Goal: Information Seeking & Learning: Learn about a topic

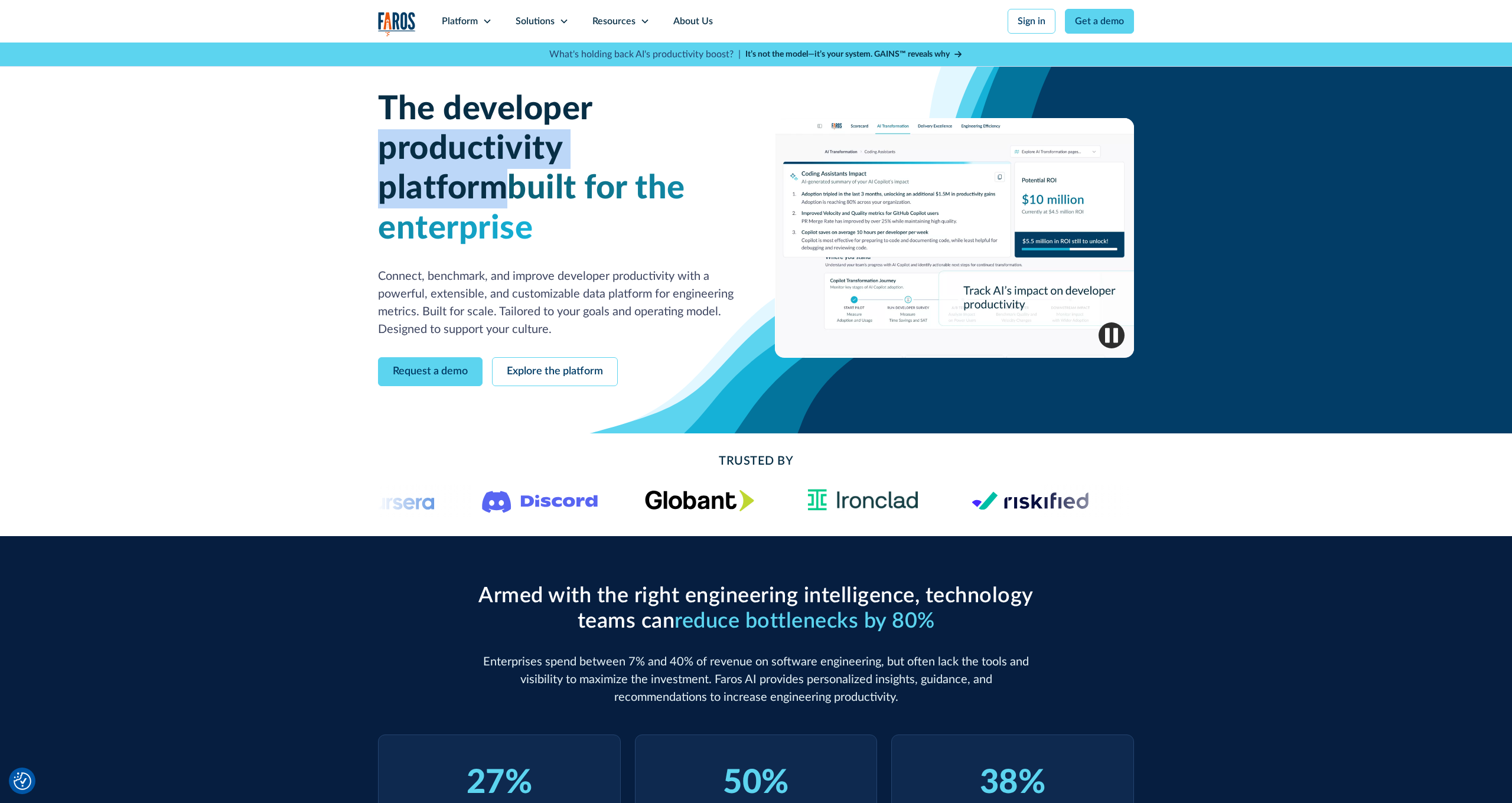
drag, startPoint x: 378, startPoint y: 154, endPoint x: 694, endPoint y: 169, distance: 316.4
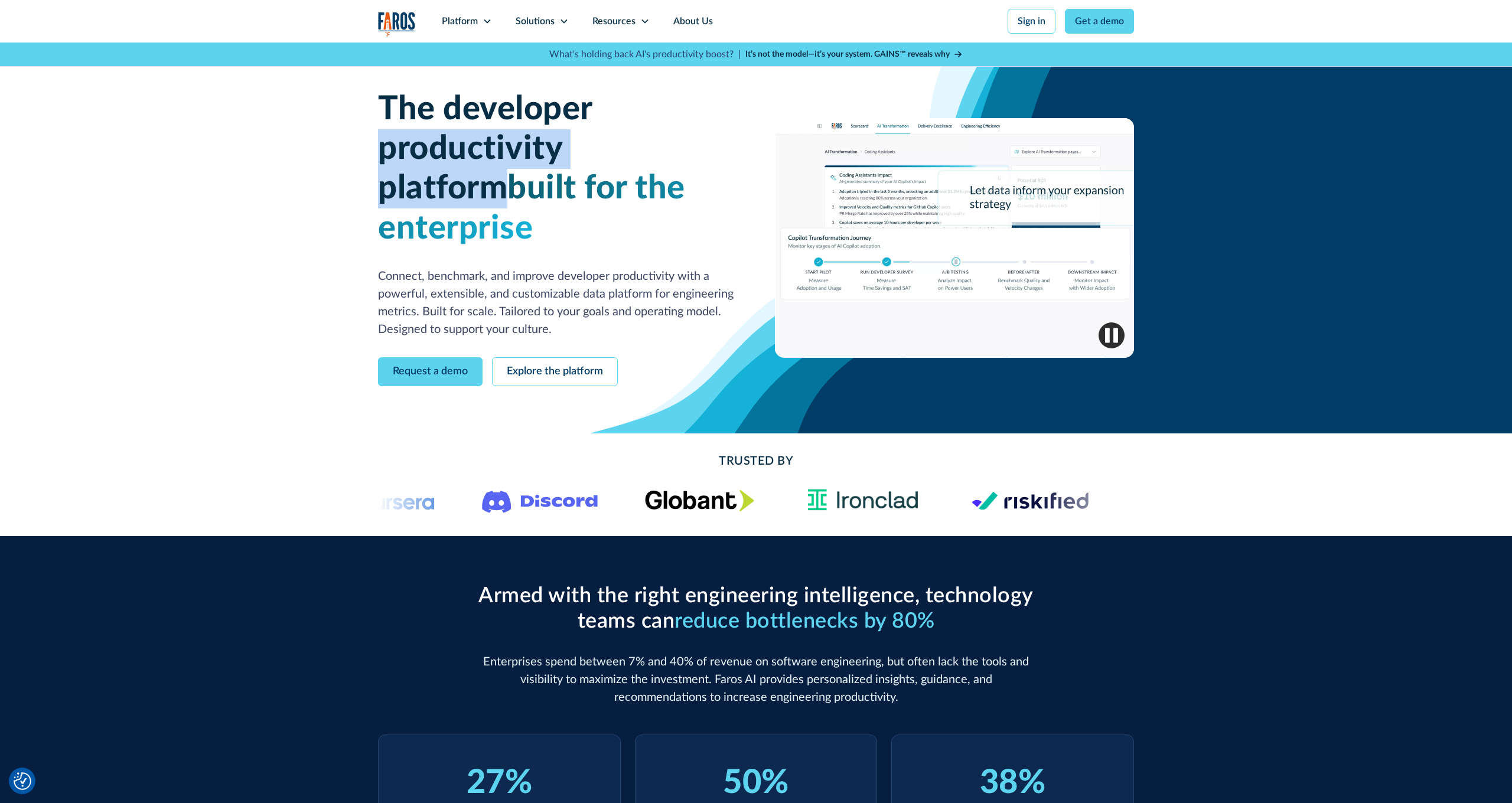
click at [694, 169] on h1 "The developer productivity platform built for the enterprise" at bounding box center [557, 169] width 359 height 159
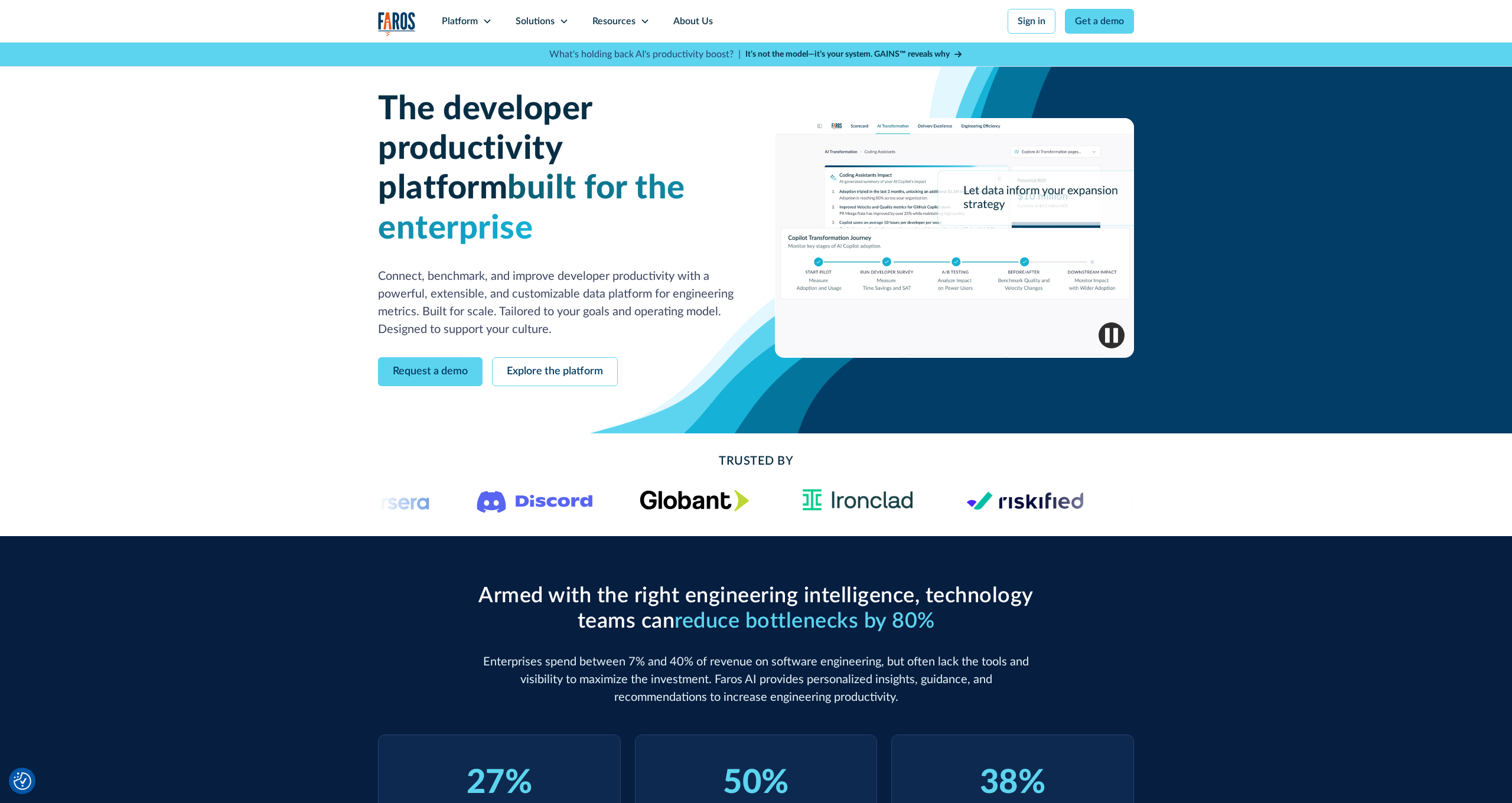
click at [685, 189] on span "built for the enterprise" at bounding box center [531, 208] width 307 height 73
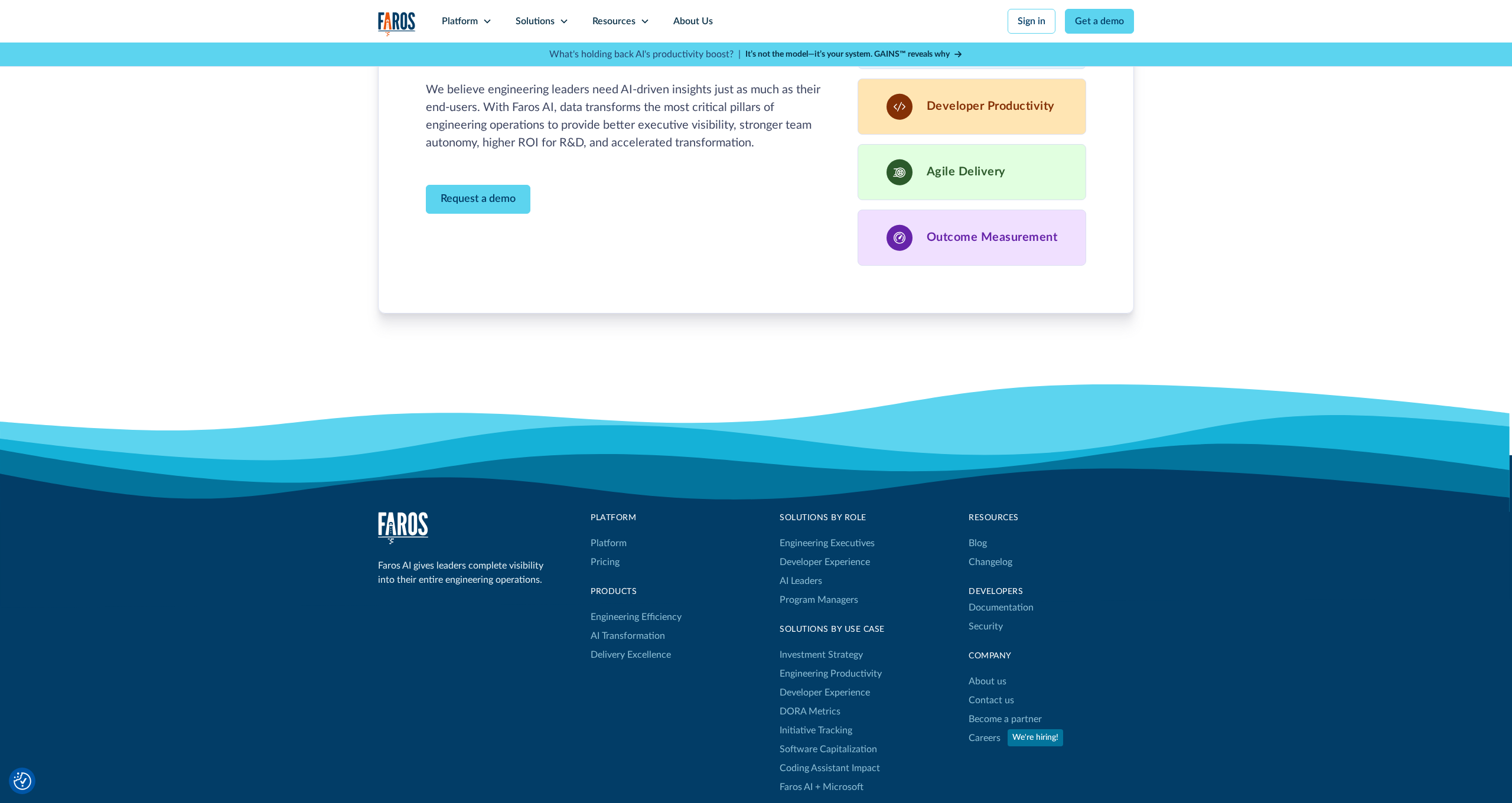
scroll to position [3672, 0]
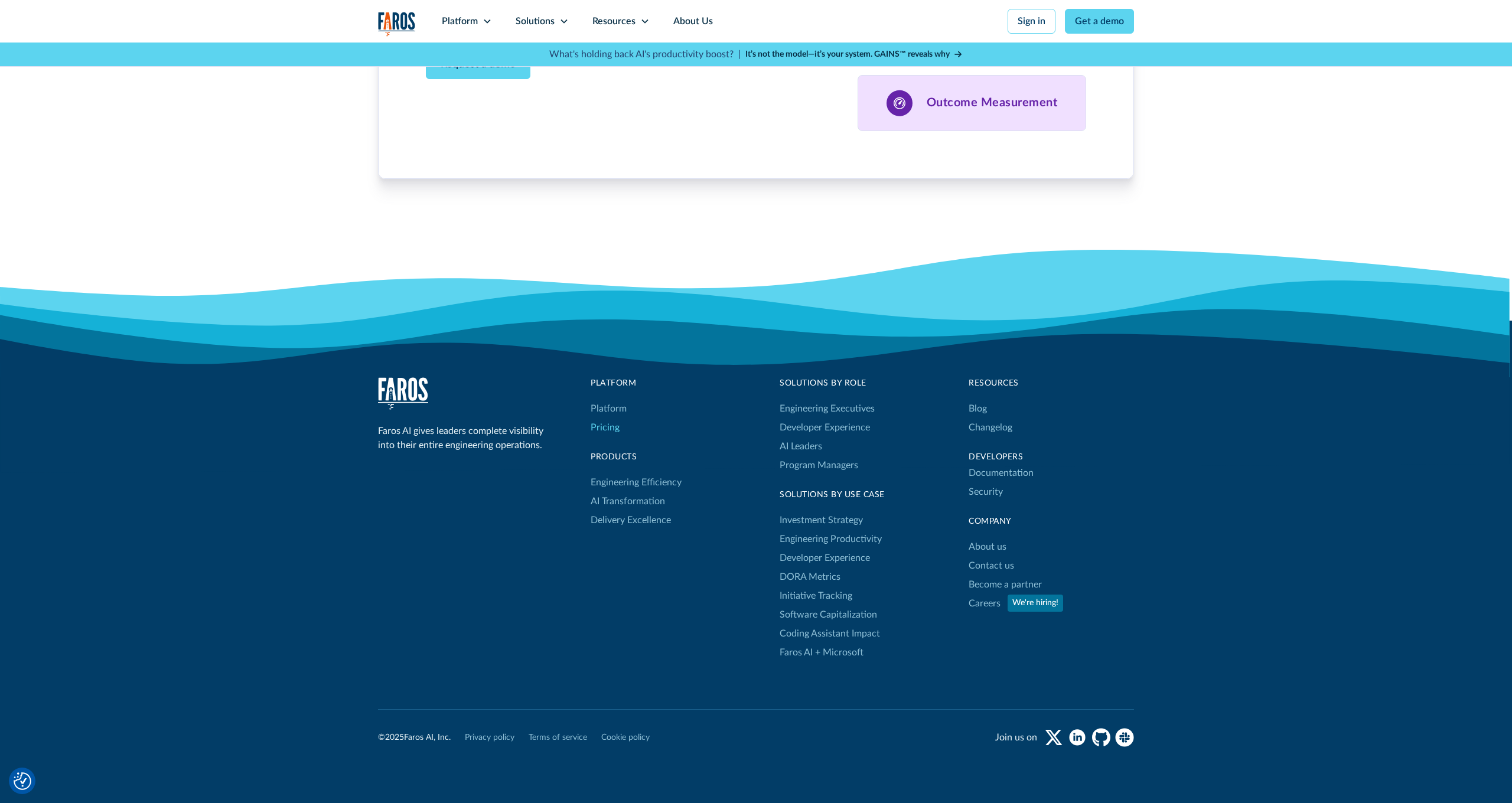
click at [606, 418] on link "Pricing" at bounding box center [605, 428] width 29 height 19
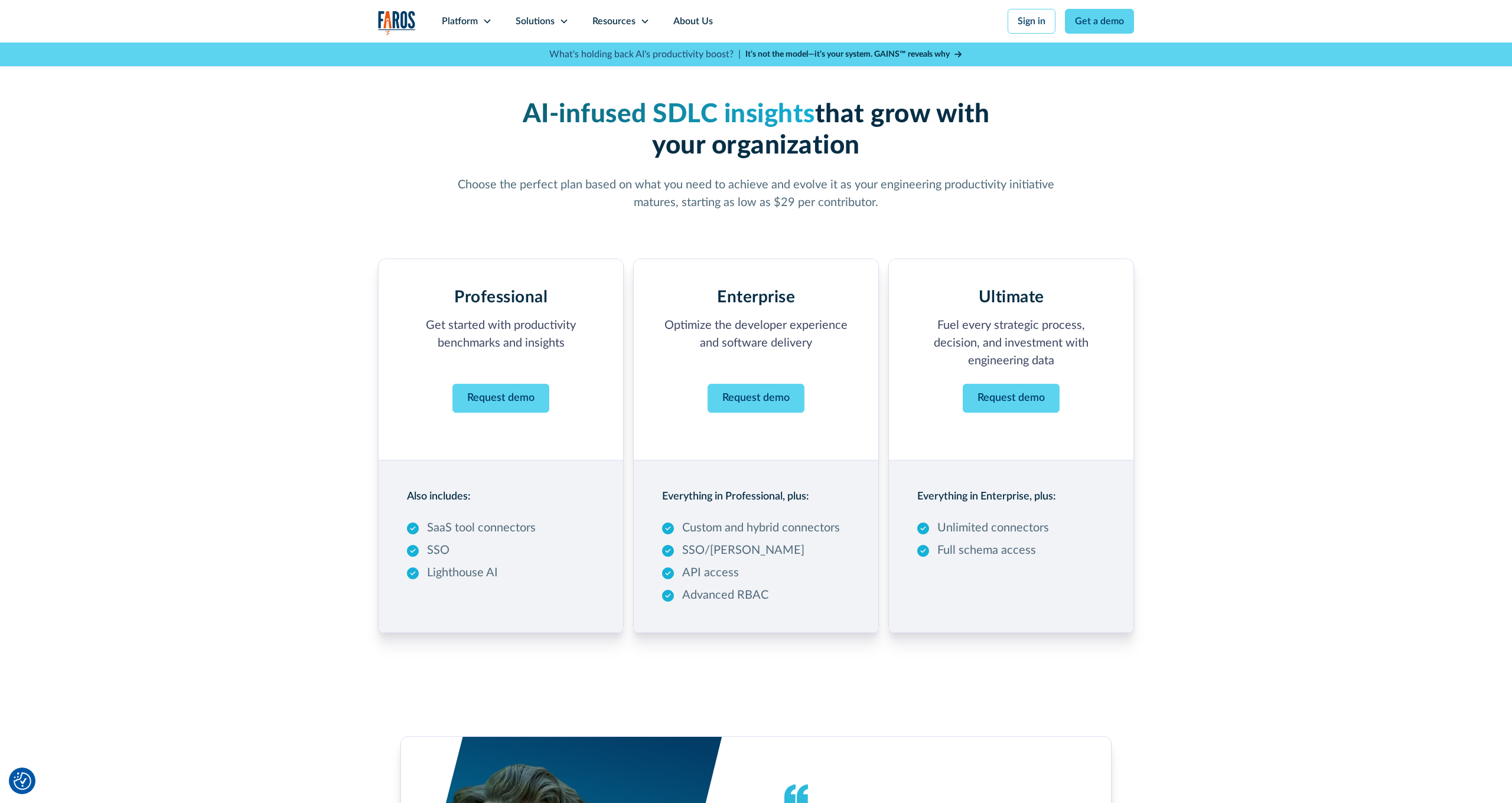
drag, startPoint x: 877, startPoint y: 143, endPoint x: 888, endPoint y: 197, distance: 55.1
click at [877, 143] on h1 "AI-infused SDLC insights that grow with your organization" at bounding box center [755, 130] width 605 height 62
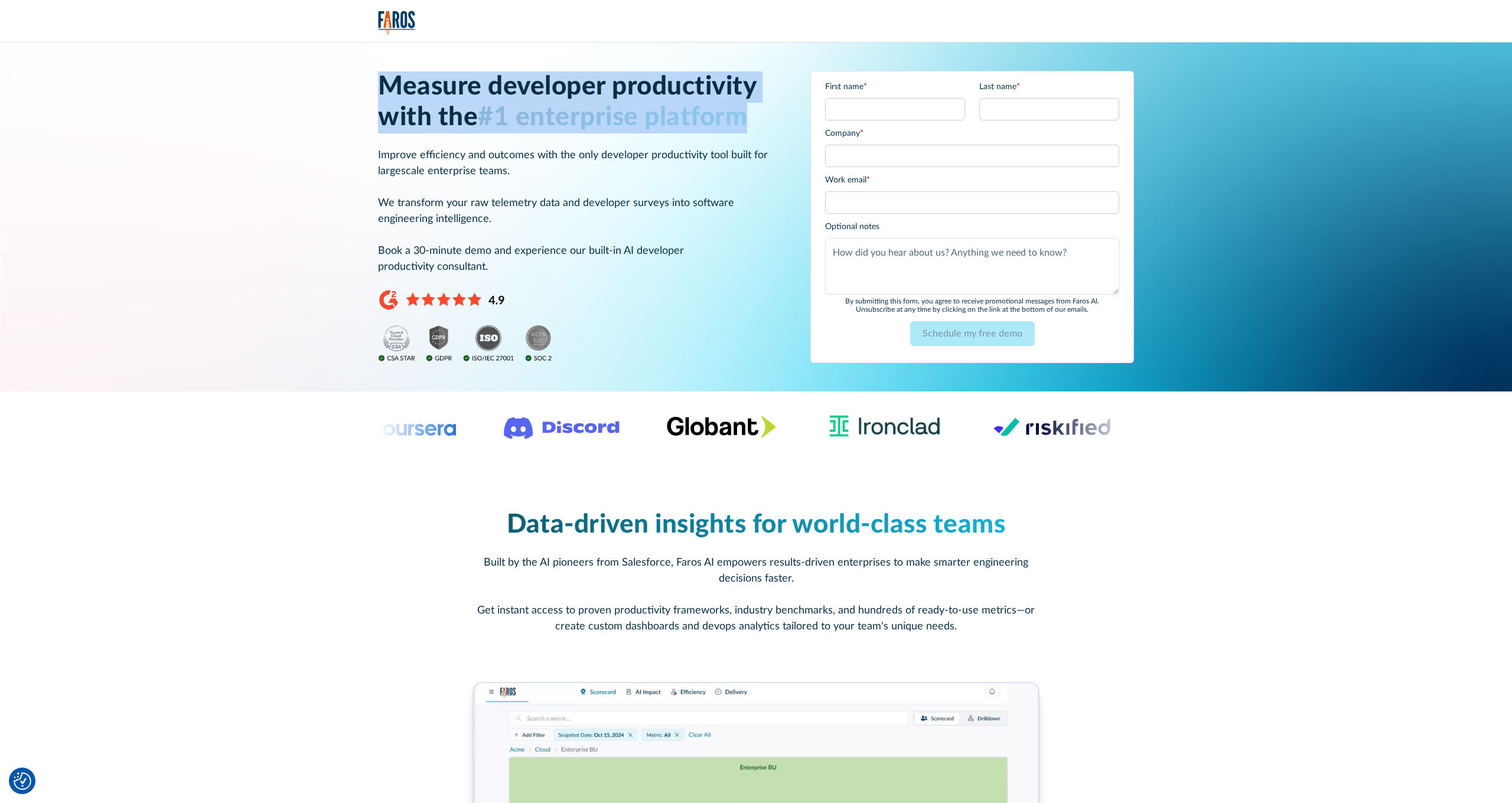
drag, startPoint x: 381, startPoint y: 86, endPoint x: 746, endPoint y: 130, distance: 367.6
click at [746, 126] on h1 "Measure developer productivity with the #1 enterprise platform" at bounding box center [580, 102] width 404 height 62
click at [720, 134] on div "Measure developer productivity with the #1 enterprise platform Improve efficien…" at bounding box center [580, 217] width 404 height 291
drag, startPoint x: 749, startPoint y: 129, endPoint x: 329, endPoint y: 101, distance: 420.9
click at [329, 101] on div "Measure developer productivity with the #1 enterprise platform Improve efficien…" at bounding box center [756, 217] width 1421 height 349
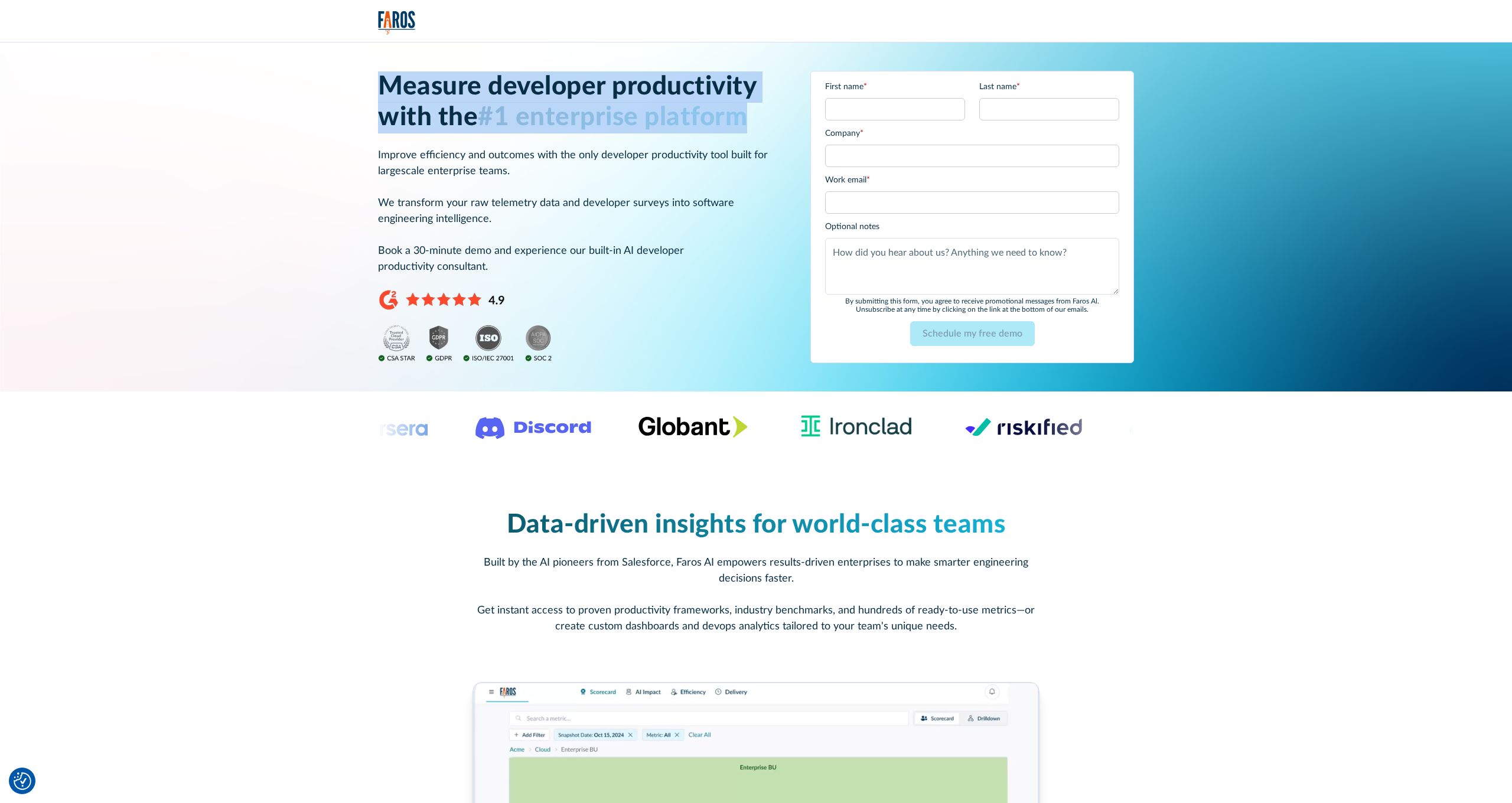
click at [485, 130] on span "#1 enterprise platform" at bounding box center [612, 117] width 269 height 26
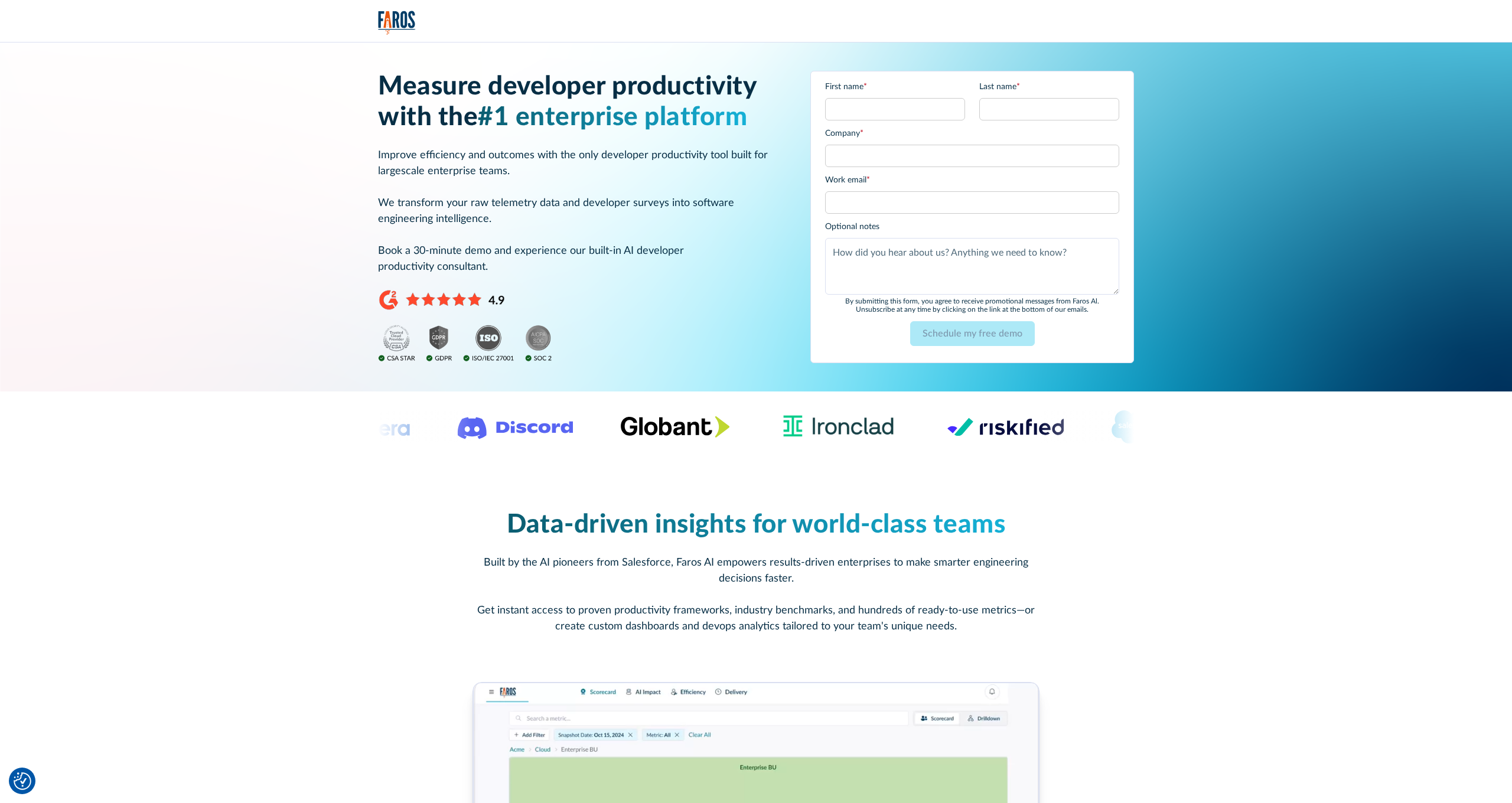
drag, startPoint x: 484, startPoint y: 125, endPoint x: 739, endPoint y: 133, distance: 255.1
click at [739, 133] on div "Measure developer productivity with the #1 enterprise platform Improve efficien…" at bounding box center [580, 217] width 404 height 291
drag, startPoint x: 606, startPoint y: 125, endPoint x: 589, endPoint y: 130, distance: 17.7
click at [604, 126] on span "#1 enterprise platform" at bounding box center [612, 117] width 269 height 26
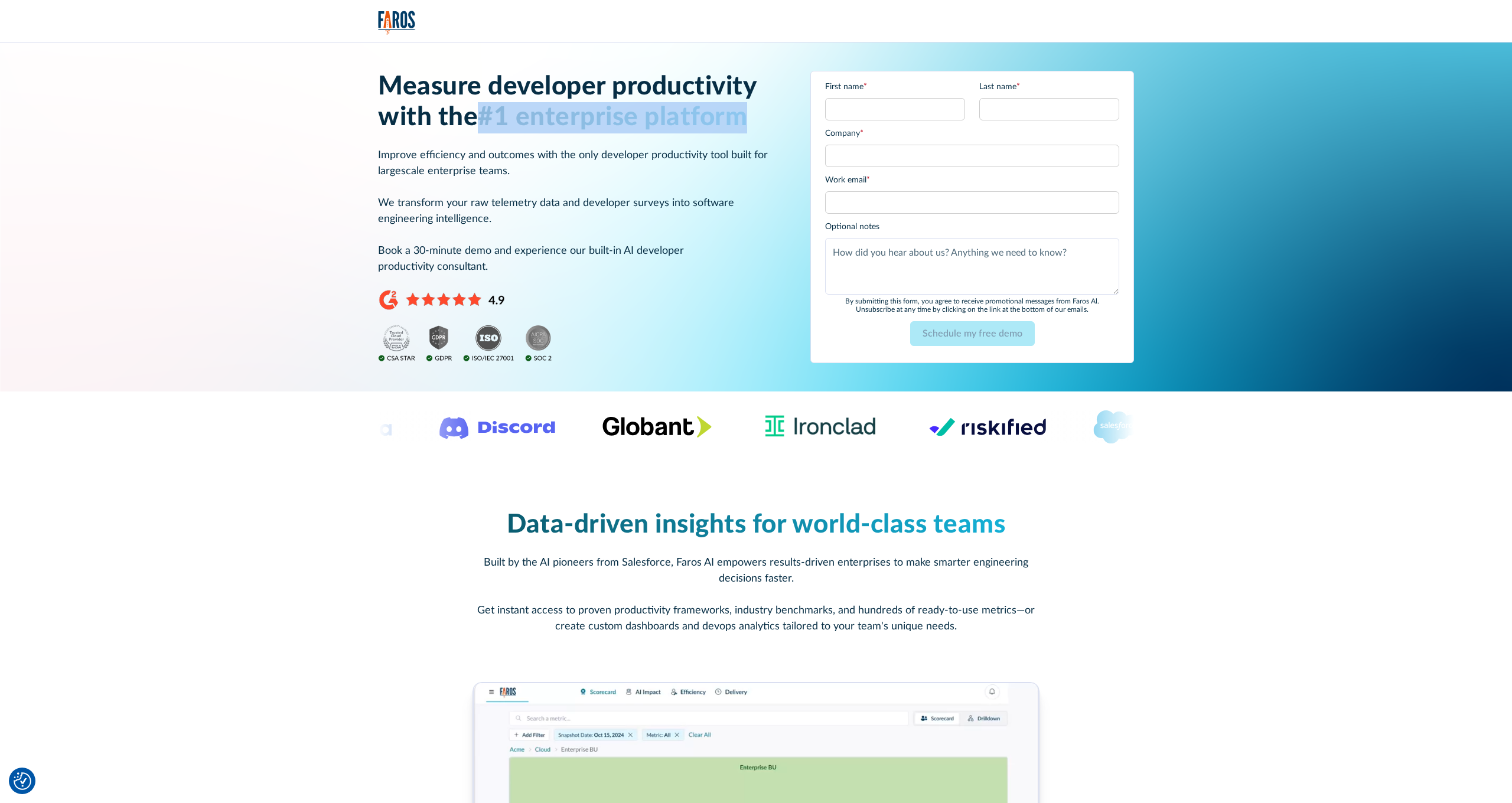
drag, startPoint x: 481, startPoint y: 125, endPoint x: 700, endPoint y: 136, distance: 219.3
click at [700, 136] on div "Measure developer productivity with the #1 enterprise platform Improve efficien…" at bounding box center [580, 217] width 404 height 291
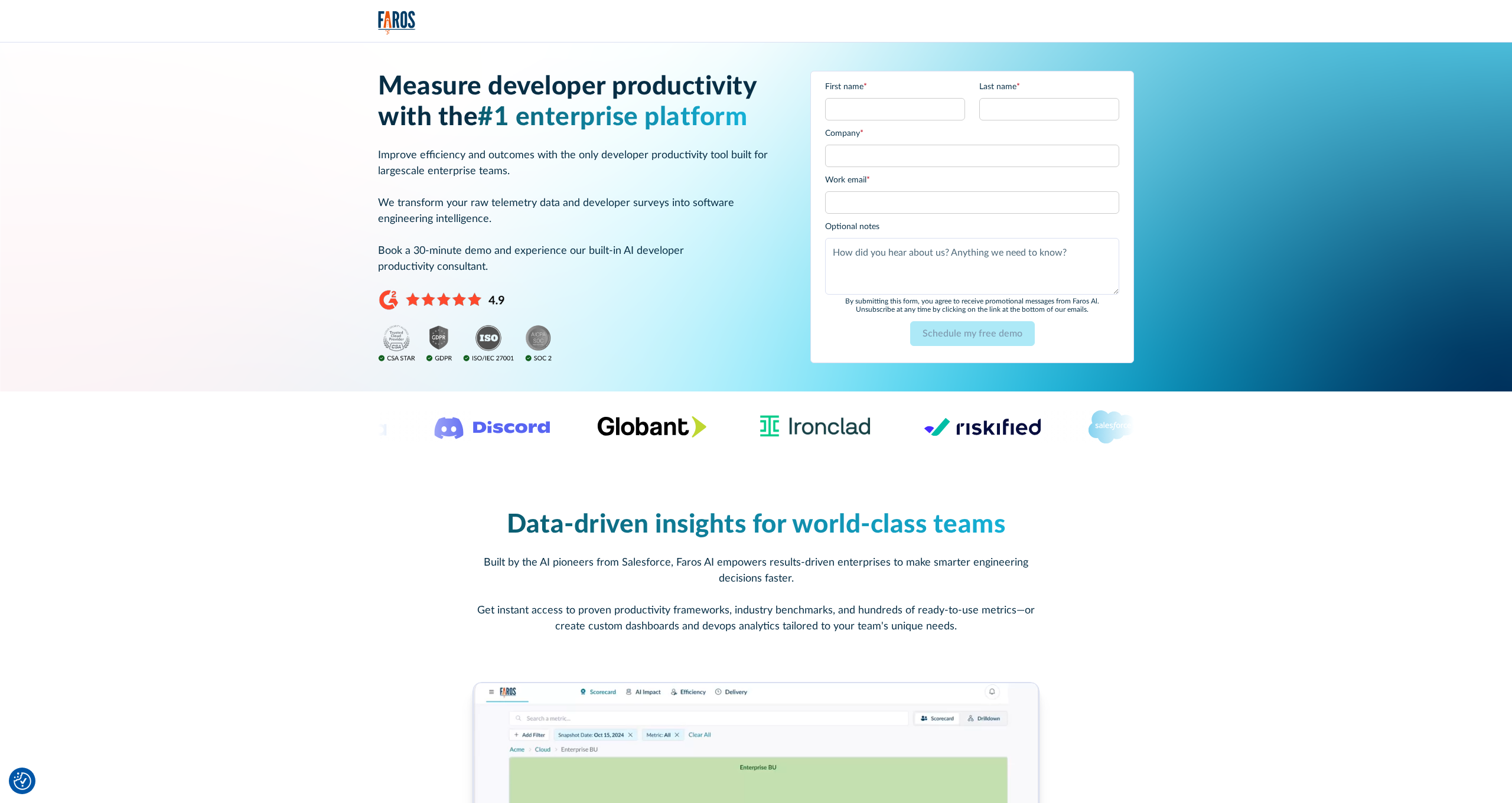
click at [681, 154] on p "Improve efficiency and outcomes with the only developer productivity tool built…" at bounding box center [580, 211] width 404 height 128
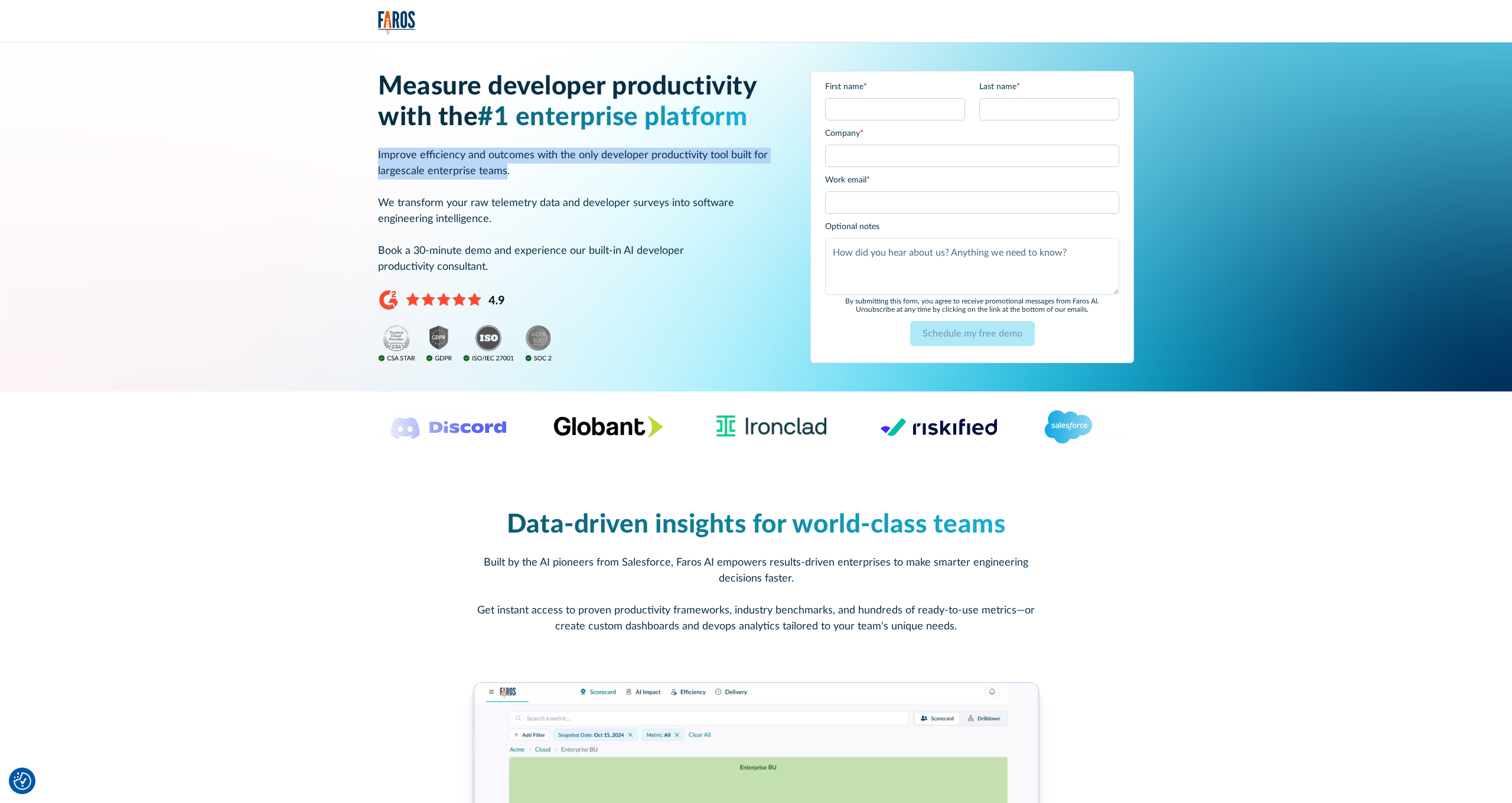
drag, startPoint x: 379, startPoint y: 152, endPoint x: 503, endPoint y: 164, distance: 124.6
click at [503, 164] on p "Improve efficiency and outcomes with the only developer productivity tool built…" at bounding box center [580, 211] width 404 height 128
click at [495, 154] on p "Improve efficiency and outcomes with the only developer productivity tool built…" at bounding box center [580, 211] width 404 height 128
drag, startPoint x: 486, startPoint y: 154, endPoint x: 600, endPoint y: 167, distance: 114.7
click at [600, 167] on p "Improve efficiency and outcomes with the only developer productivity tool built…" at bounding box center [580, 211] width 404 height 128
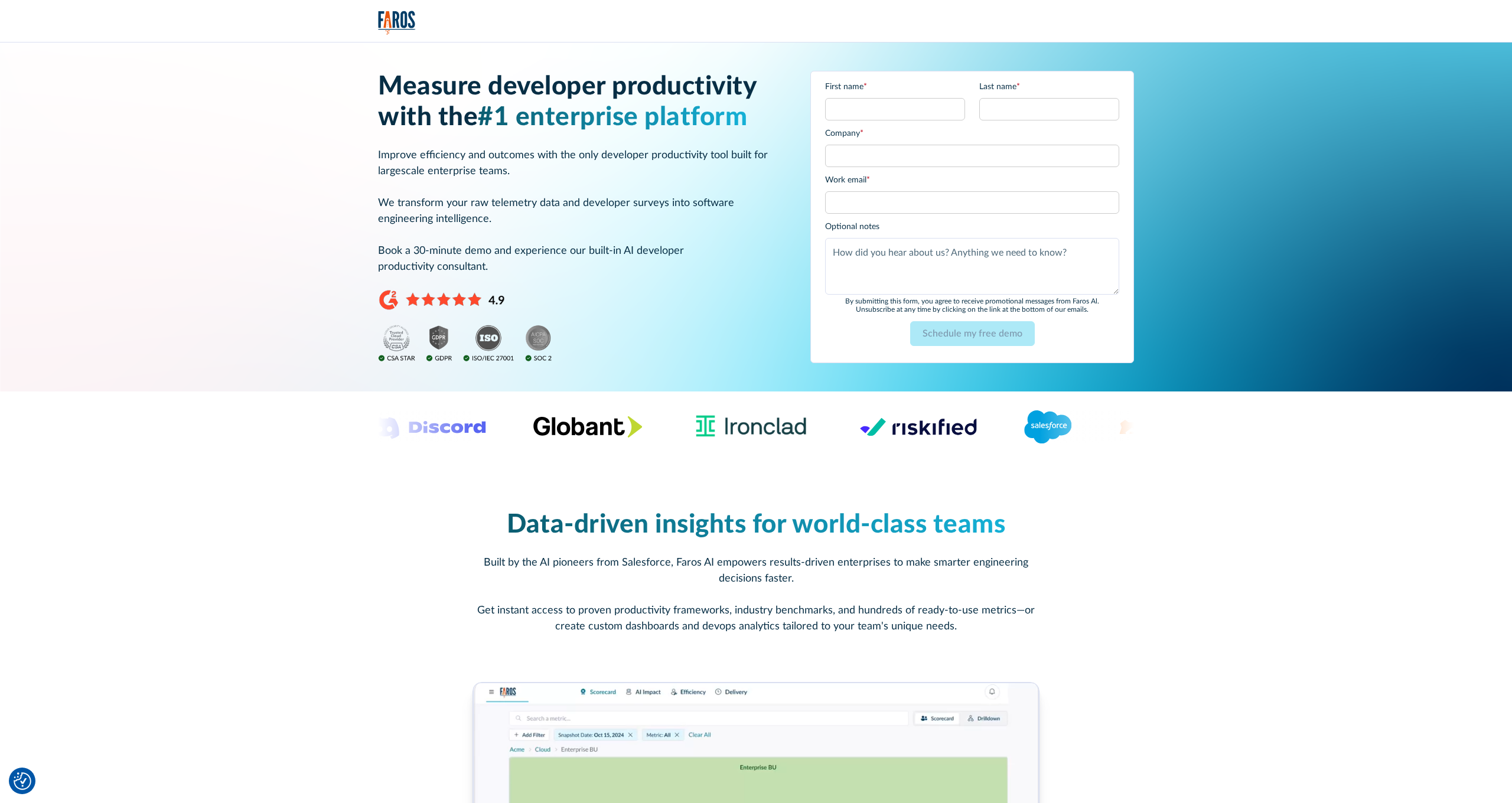
click at [592, 179] on p "Improve efficiency and outcomes with the only developer productivity tool built…" at bounding box center [580, 211] width 404 height 128
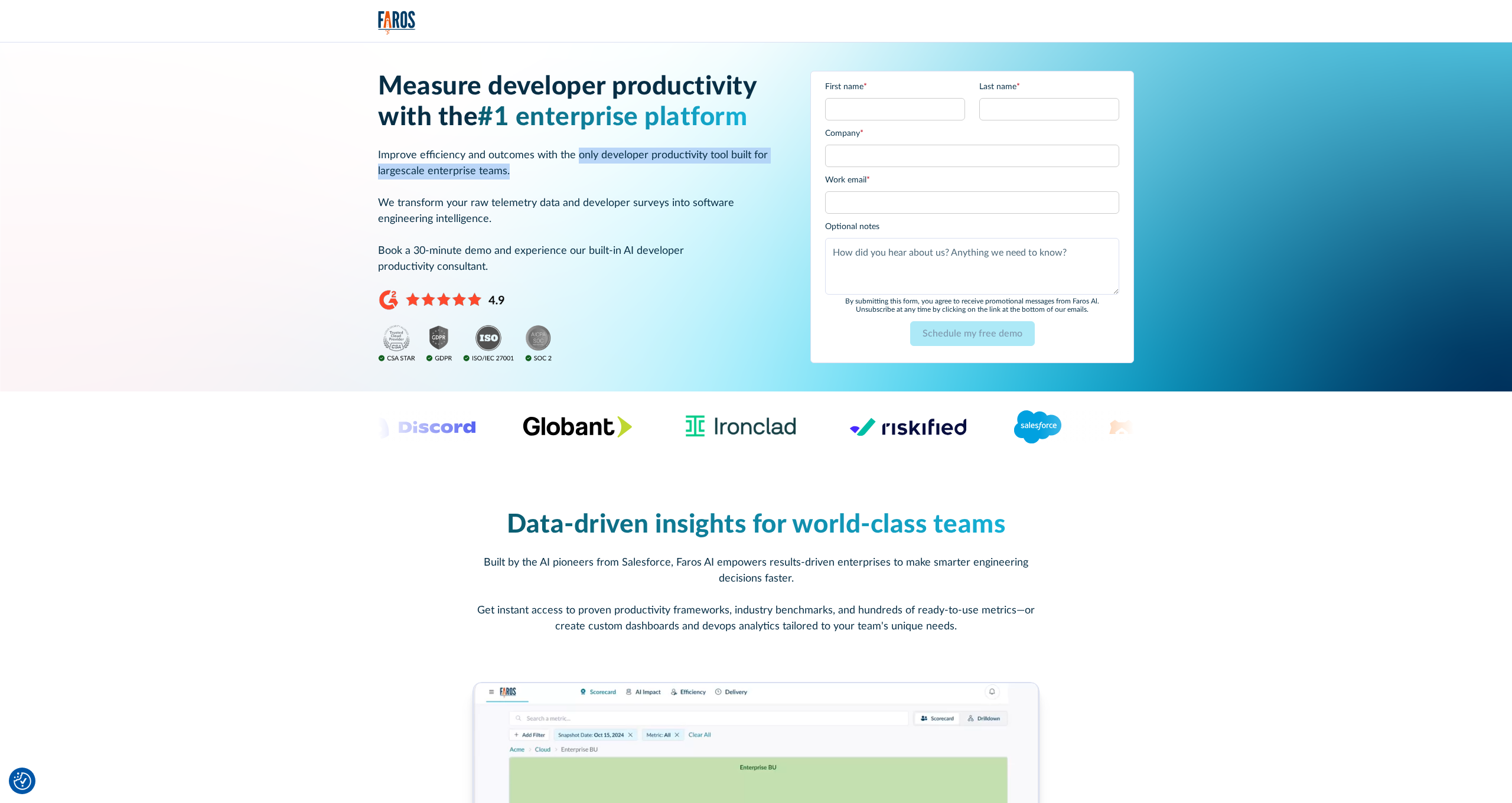
drag, startPoint x: 575, startPoint y: 158, endPoint x: 672, endPoint y: 162, distance: 97.1
click at [672, 162] on p "Improve efficiency and outcomes with the only developer productivity tool built…" at bounding box center [580, 211] width 404 height 128
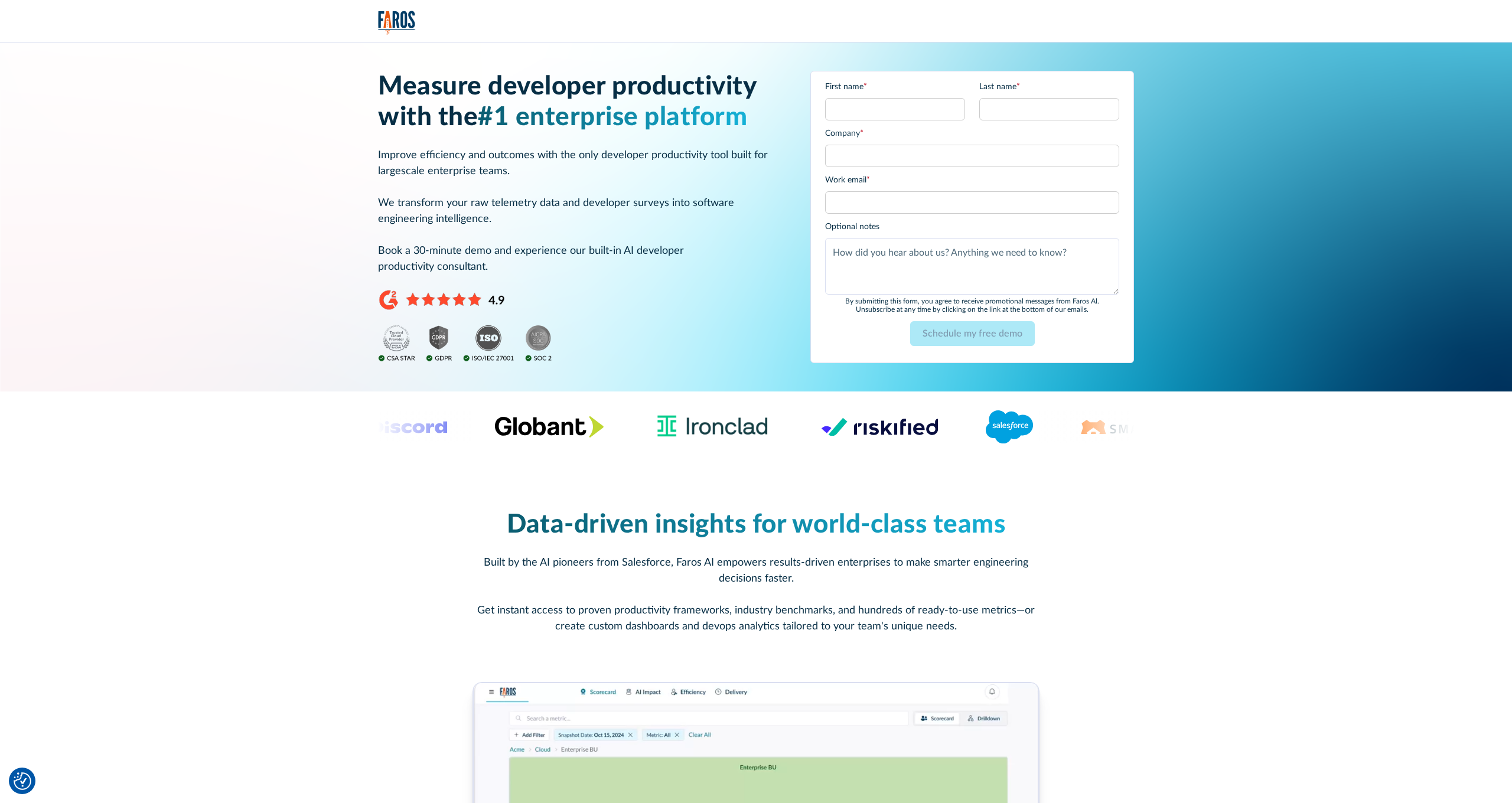
click at [559, 146] on div "Measure developer productivity with the #1 enterprise platform Improve efficien…" at bounding box center [580, 217] width 404 height 291
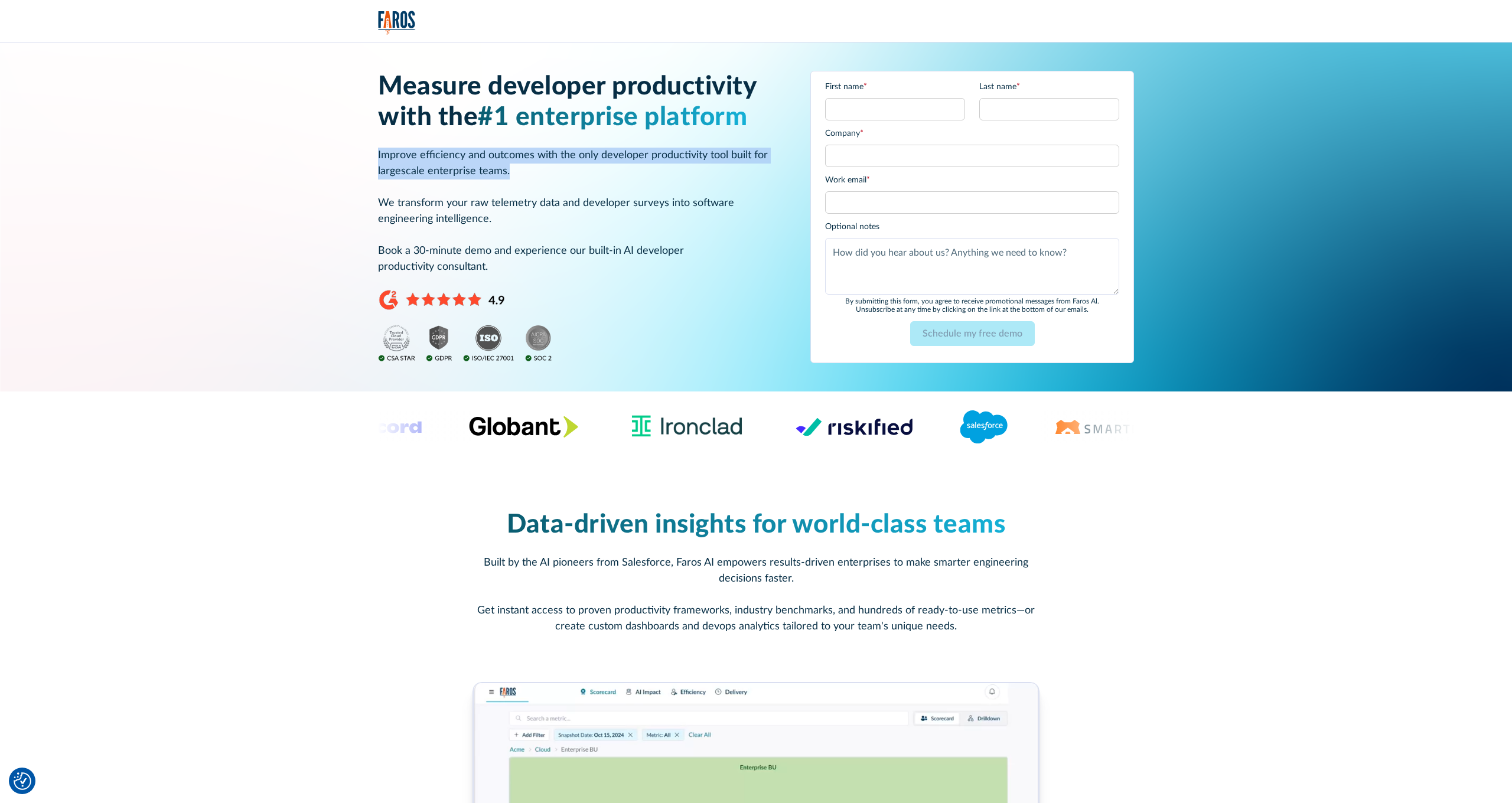
drag, startPoint x: 561, startPoint y: 173, endPoint x: 381, endPoint y: 164, distance: 180.2
click at [372, 150] on div "Measure developer productivity with the #1 enterprise platform Improve efficien…" at bounding box center [756, 217] width 1421 height 349
drag, startPoint x: 381, startPoint y: 164, endPoint x: 376, endPoint y: 198, distance: 34.4
click at [381, 166] on p "Improve efficiency and outcomes with the only developer productivity tool built…" at bounding box center [580, 211] width 404 height 128
drag, startPoint x: 379, startPoint y: 160, endPoint x: 533, endPoint y: 169, distance: 154.3
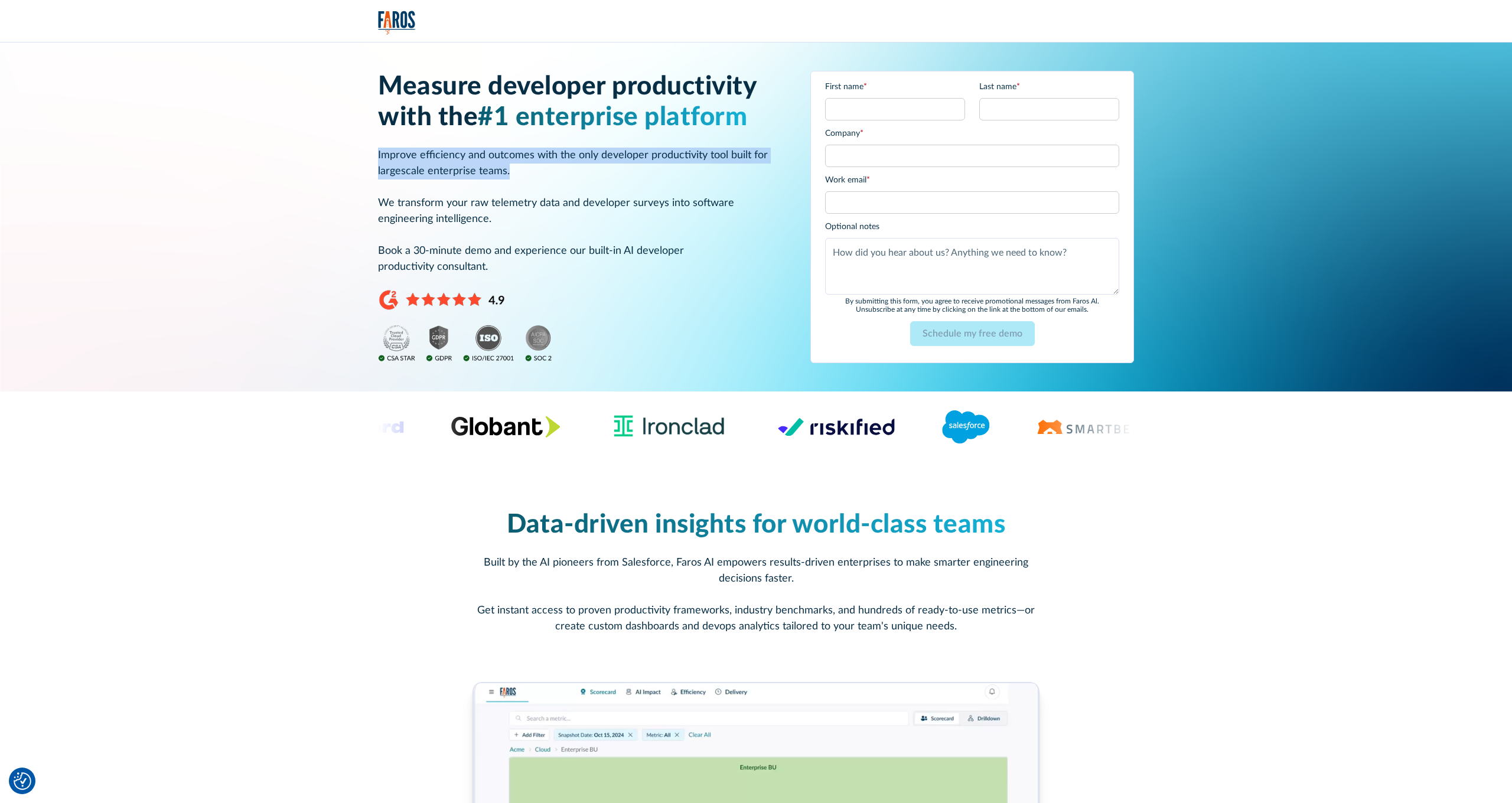
click at [532, 168] on p "Improve efficiency and outcomes with the only developer productivity tool built…" at bounding box center [580, 211] width 404 height 128
click at [537, 169] on p "Improve efficiency and outcomes with the only developer productivity tool built…" at bounding box center [580, 211] width 404 height 128
drag, startPoint x: 373, startPoint y: 154, endPoint x: 497, endPoint y: 175, distance: 125.8
click at [497, 175] on div "Measure developer productivity with the #1 enterprise platform Improve efficien…" at bounding box center [756, 217] width 1421 height 349
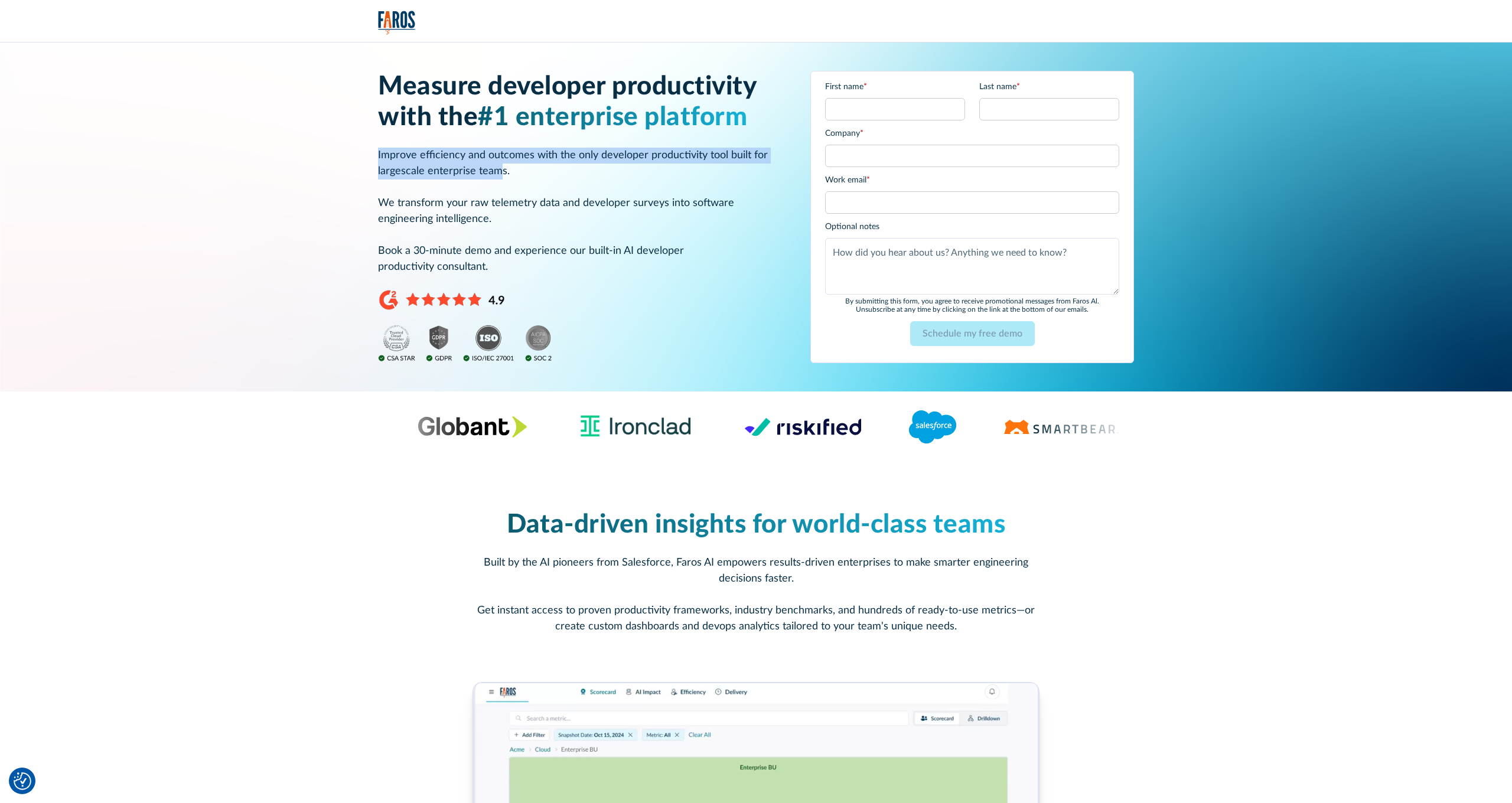
drag, startPoint x: 502, startPoint y: 176, endPoint x: 448, endPoint y: 173, distance: 54.1
click at [499, 177] on p "Improve efficiency and outcomes with the only developer productivity tool built…" at bounding box center [580, 211] width 404 height 128
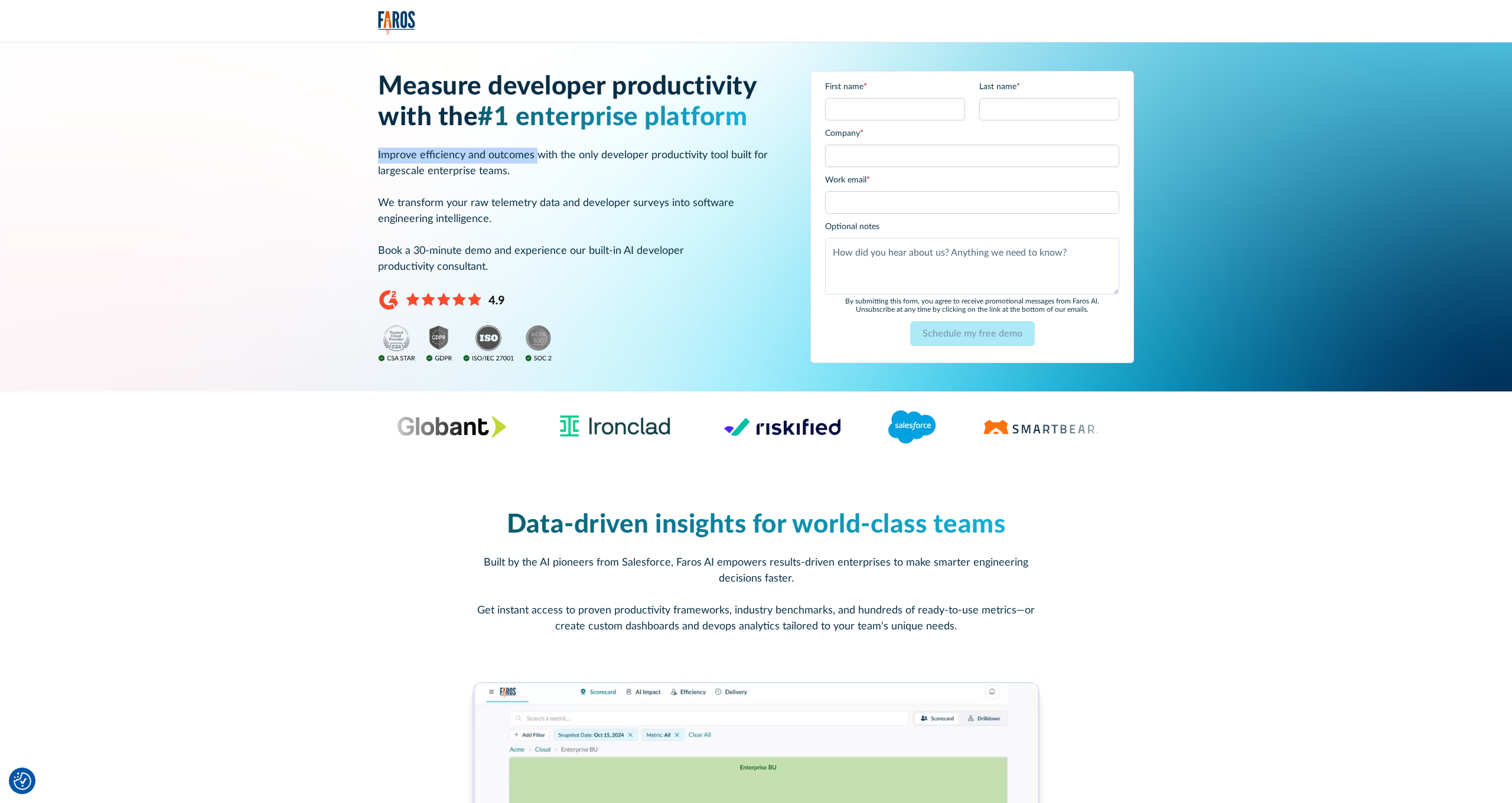
drag, startPoint x: 371, startPoint y: 152, endPoint x: 538, endPoint y: 160, distance: 167.2
click at [538, 160] on div "Measure developer productivity with the #1 enterprise platform Improve efficien…" at bounding box center [756, 217] width 1421 height 349
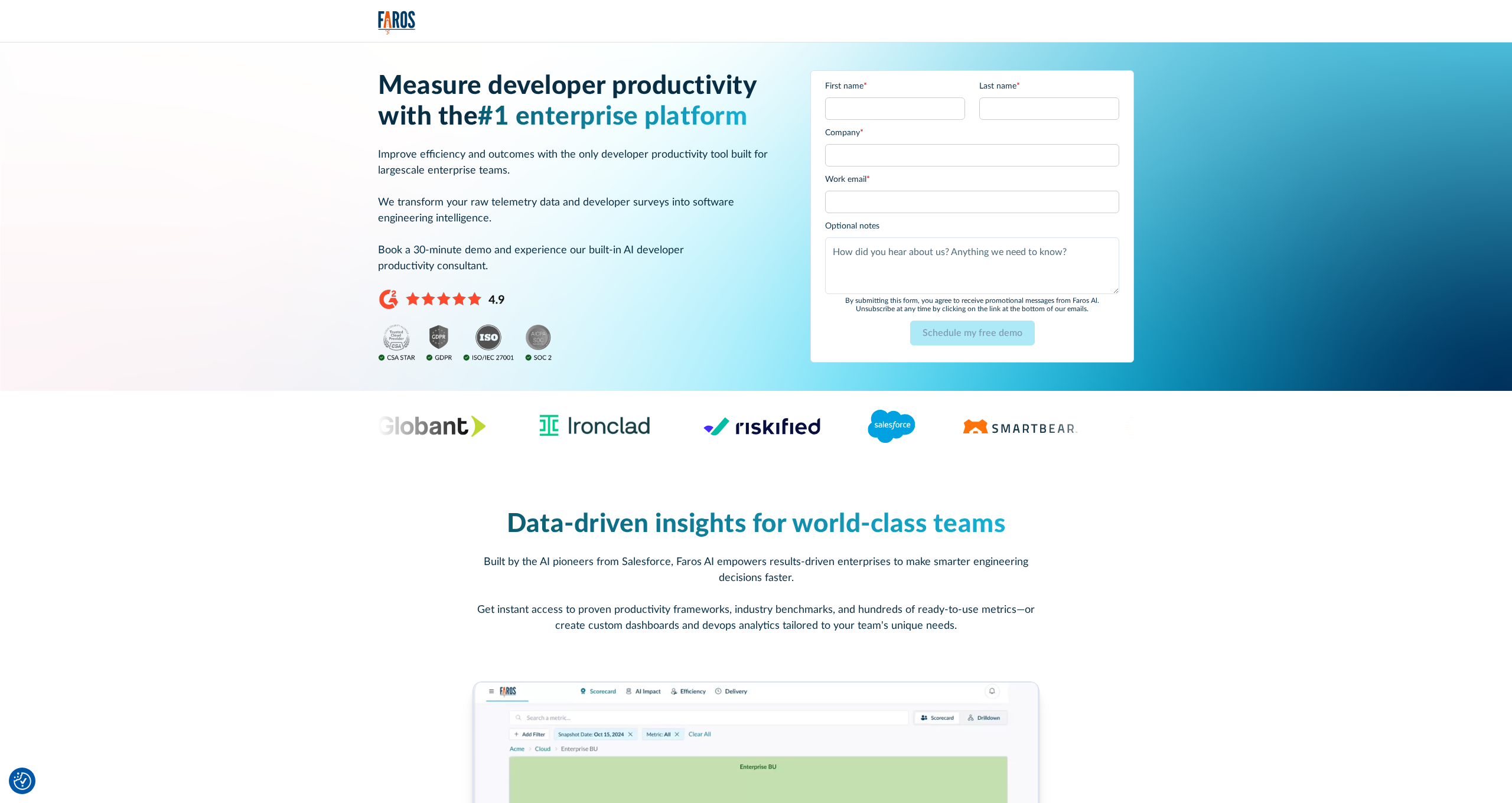
click at [589, 158] on p "Improve efficiency and outcomes with the only developer productivity tool built…" at bounding box center [580, 211] width 404 height 128
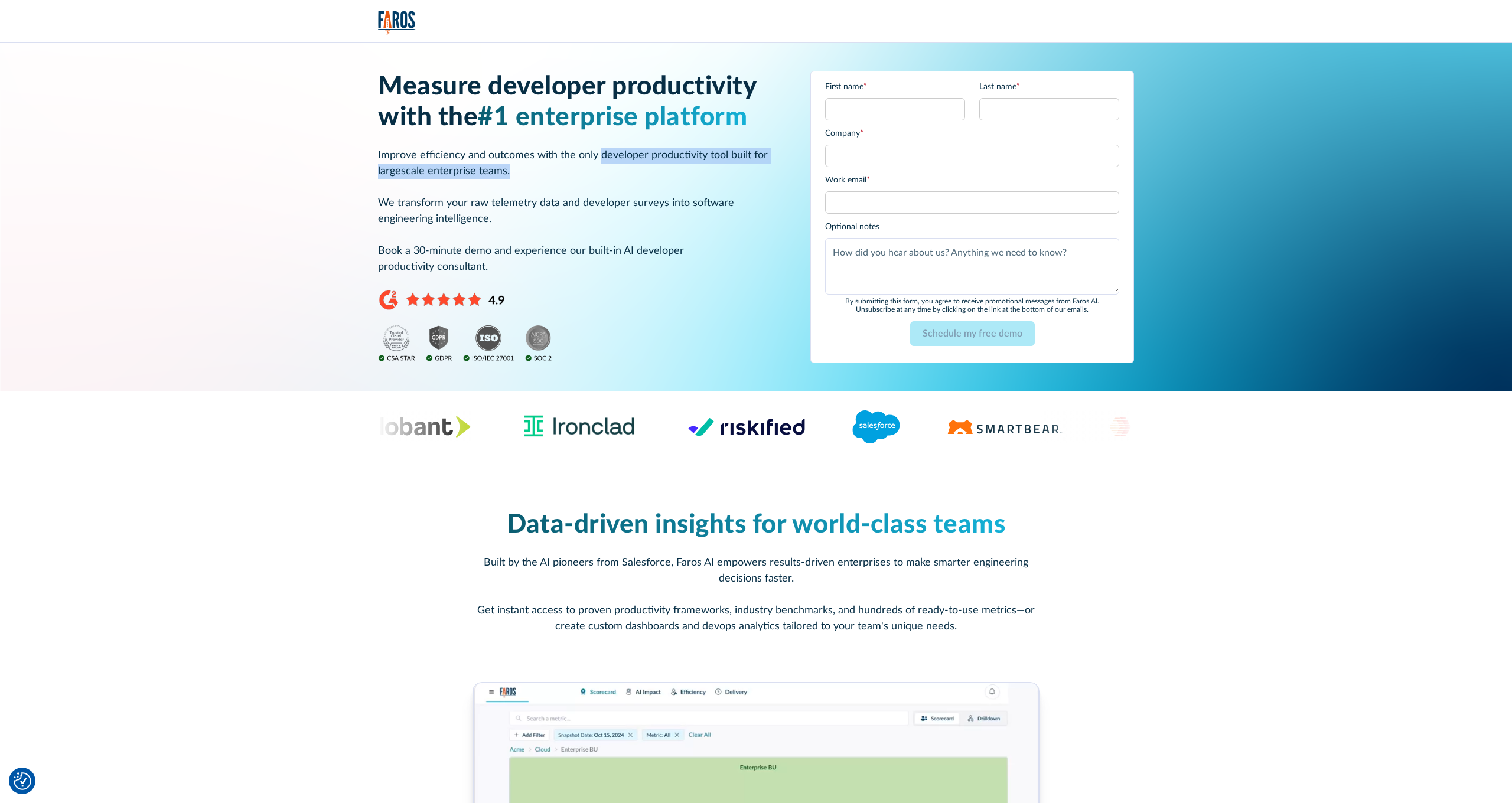
drag, startPoint x: 599, startPoint y: 155, endPoint x: 728, endPoint y: 164, distance: 129.3
click at [728, 164] on p "Improve efficiency and outcomes with the only developer productivity tool built…" at bounding box center [580, 211] width 404 height 128
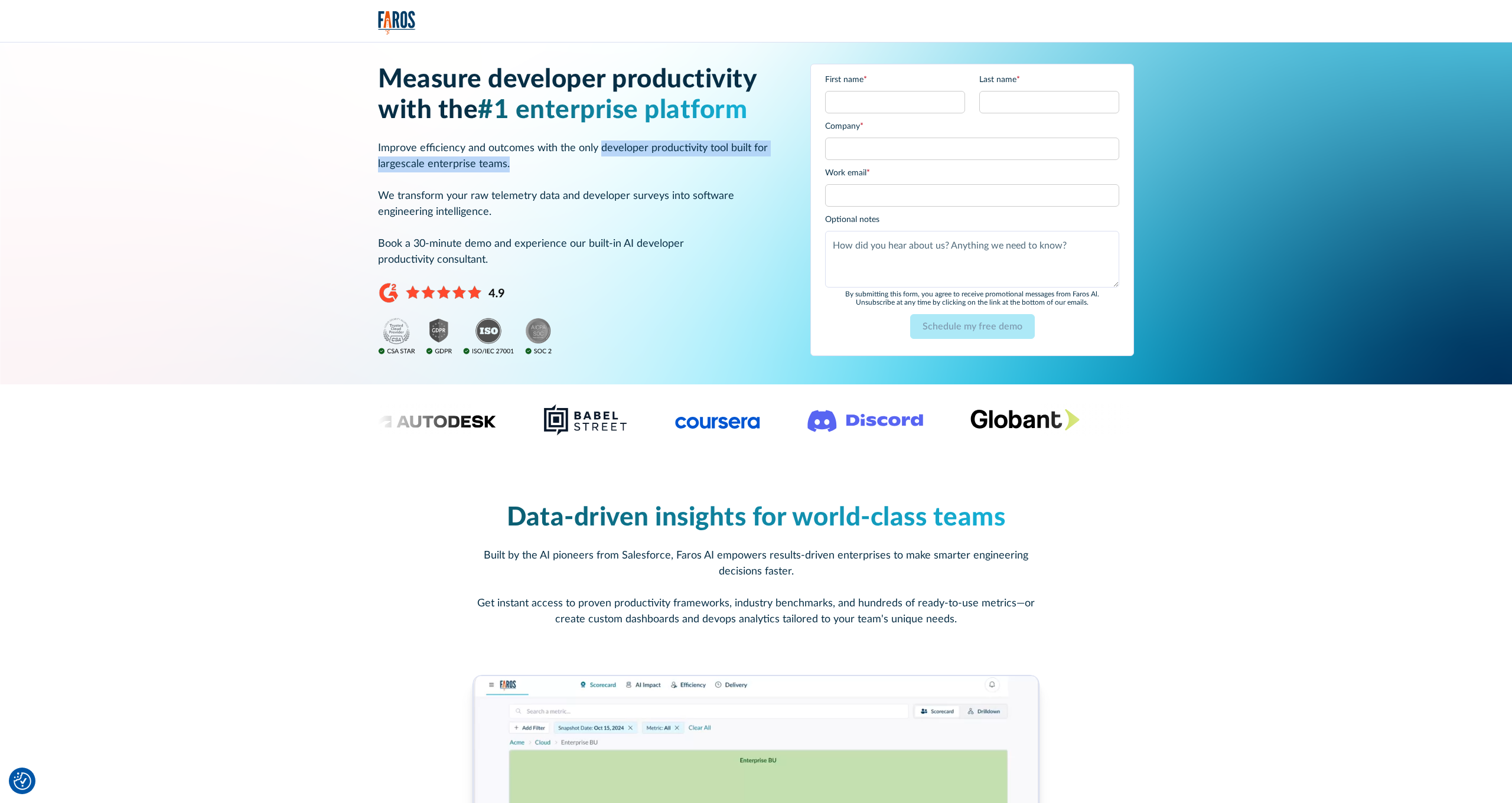
click at [698, 159] on p "Improve efficiency and outcomes with the only developer productivity tool built…" at bounding box center [580, 204] width 404 height 128
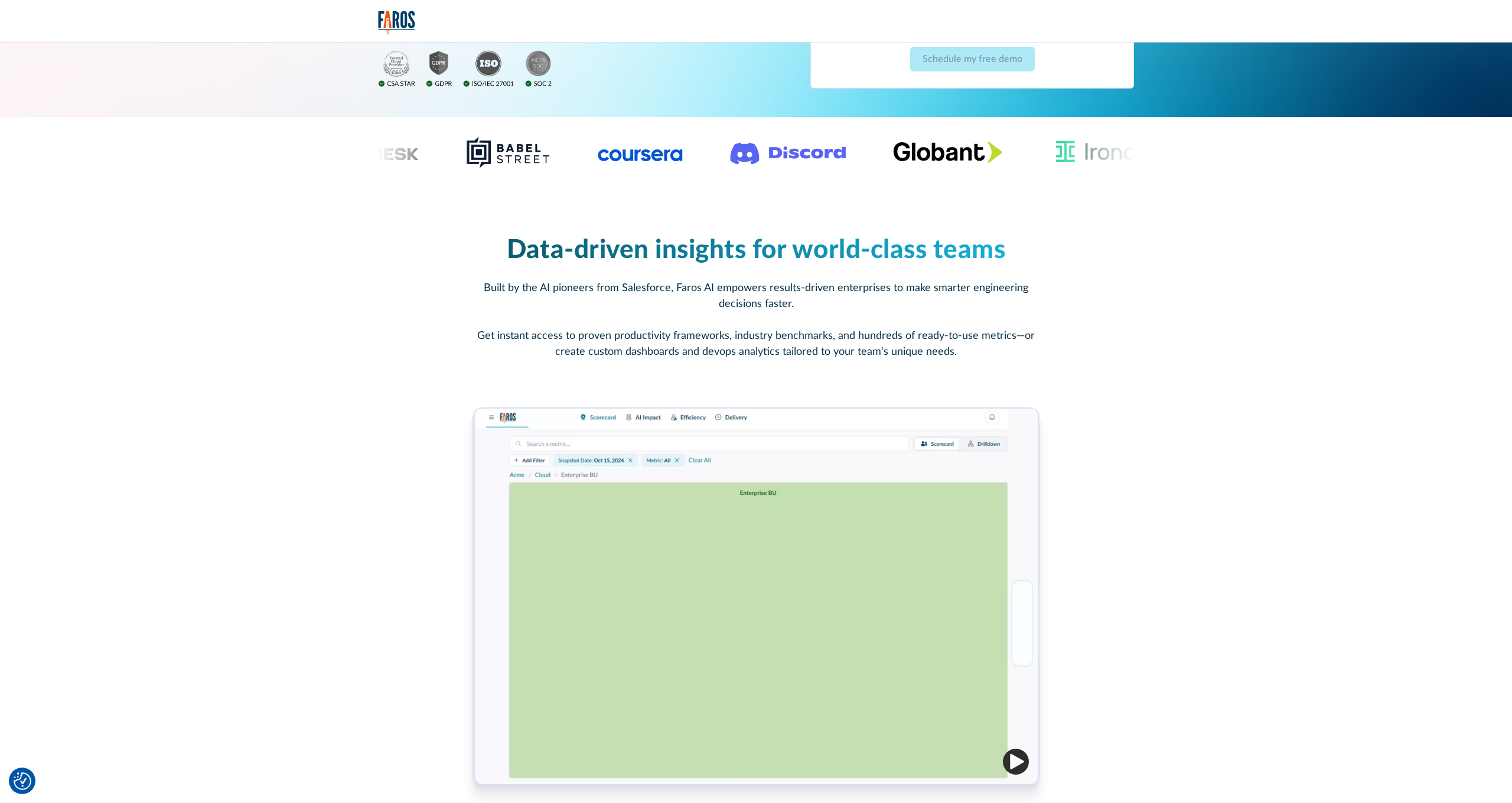
scroll to position [358, 0]
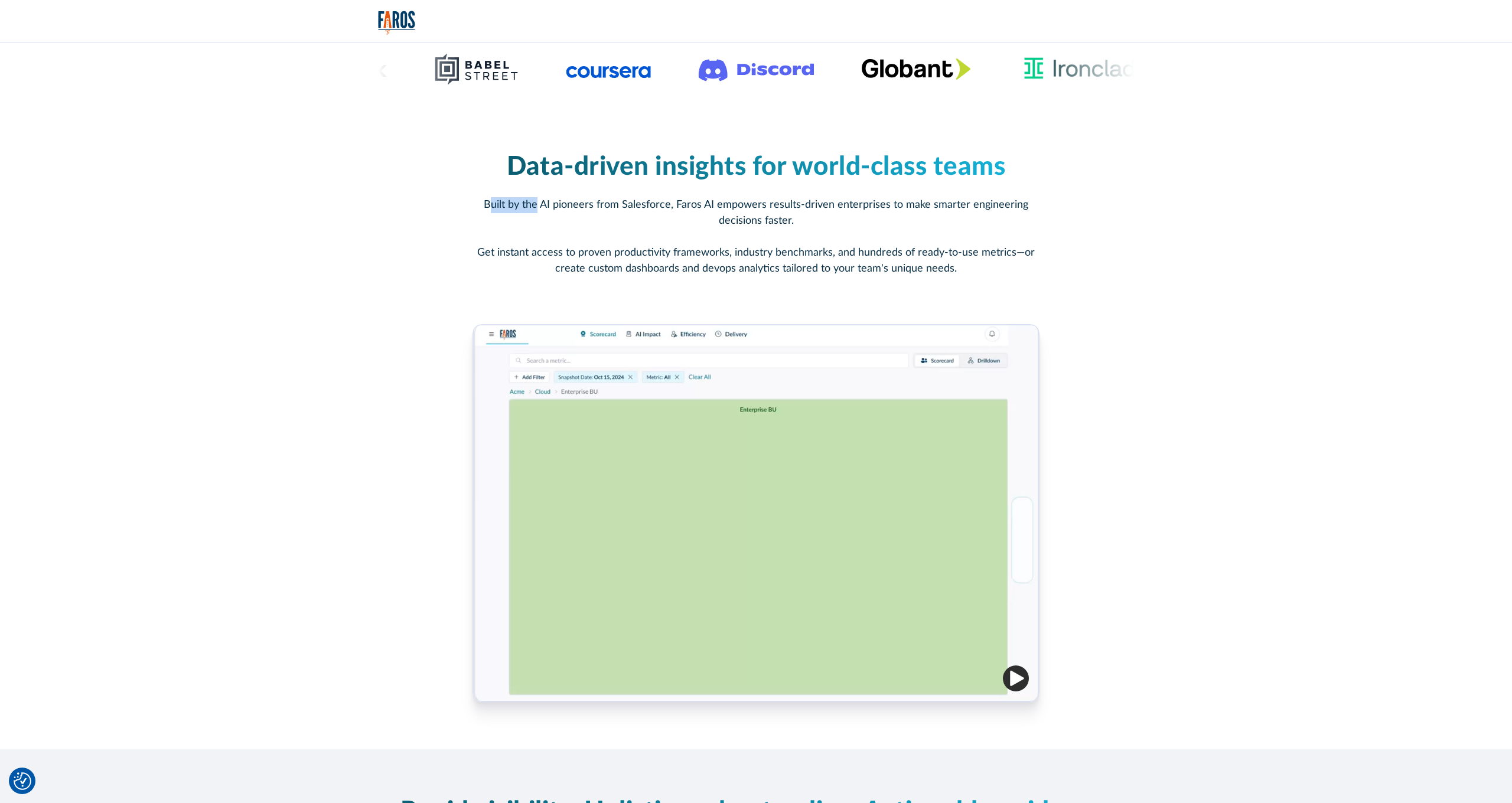
drag, startPoint x: 493, startPoint y: 205, endPoint x: 557, endPoint y: 205, distance: 64.0
click at [541, 206] on p "Built by the AI pioneers from Salesforce, Faros AI empowers results-driven ente…" at bounding box center [756, 237] width 567 height 80
click at [569, 206] on p "Built by the AI pioneers from Salesforce, Faros AI empowers results-driven ente…" at bounding box center [756, 237] width 567 height 80
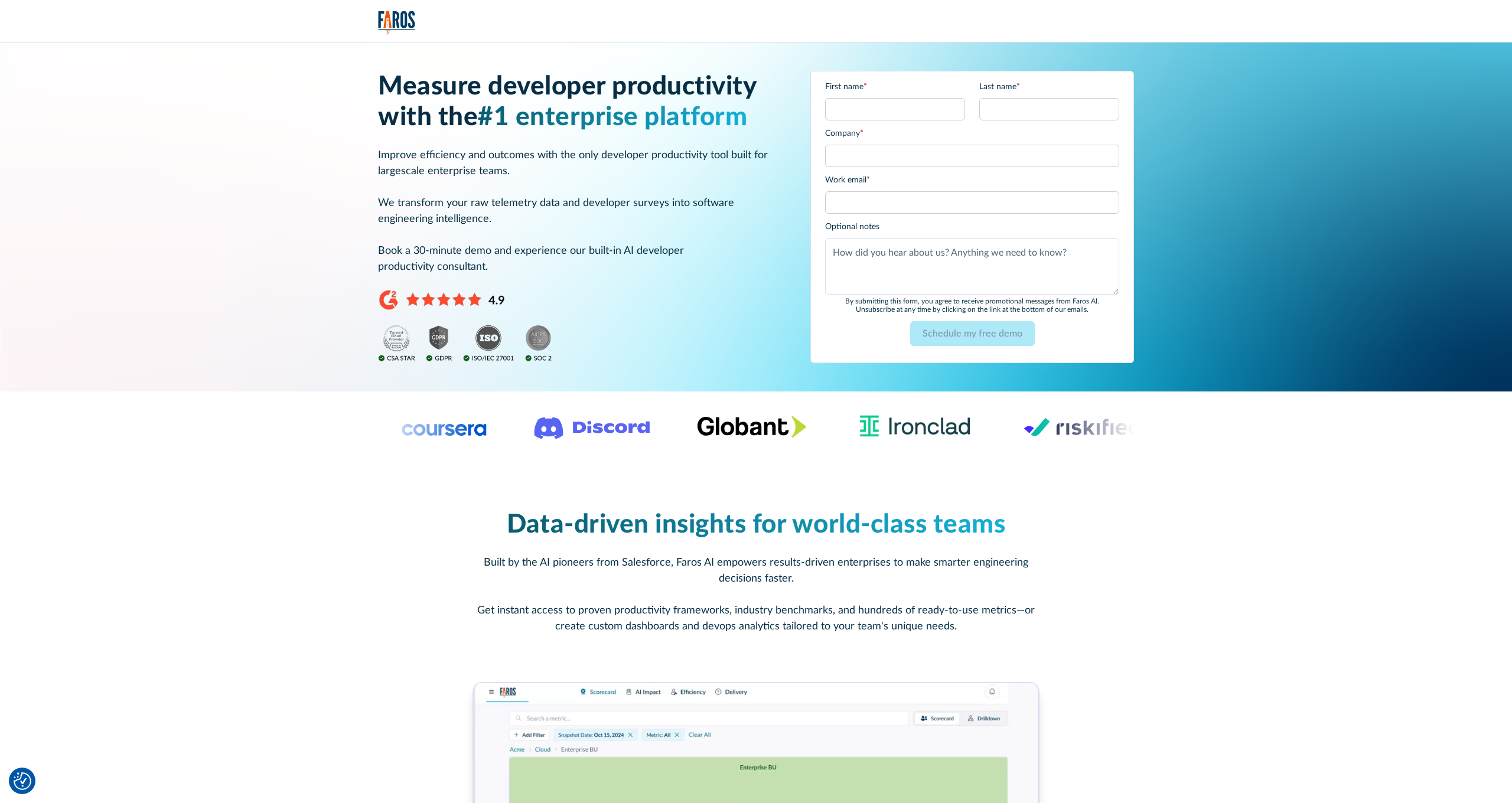
scroll to position [0, 0]
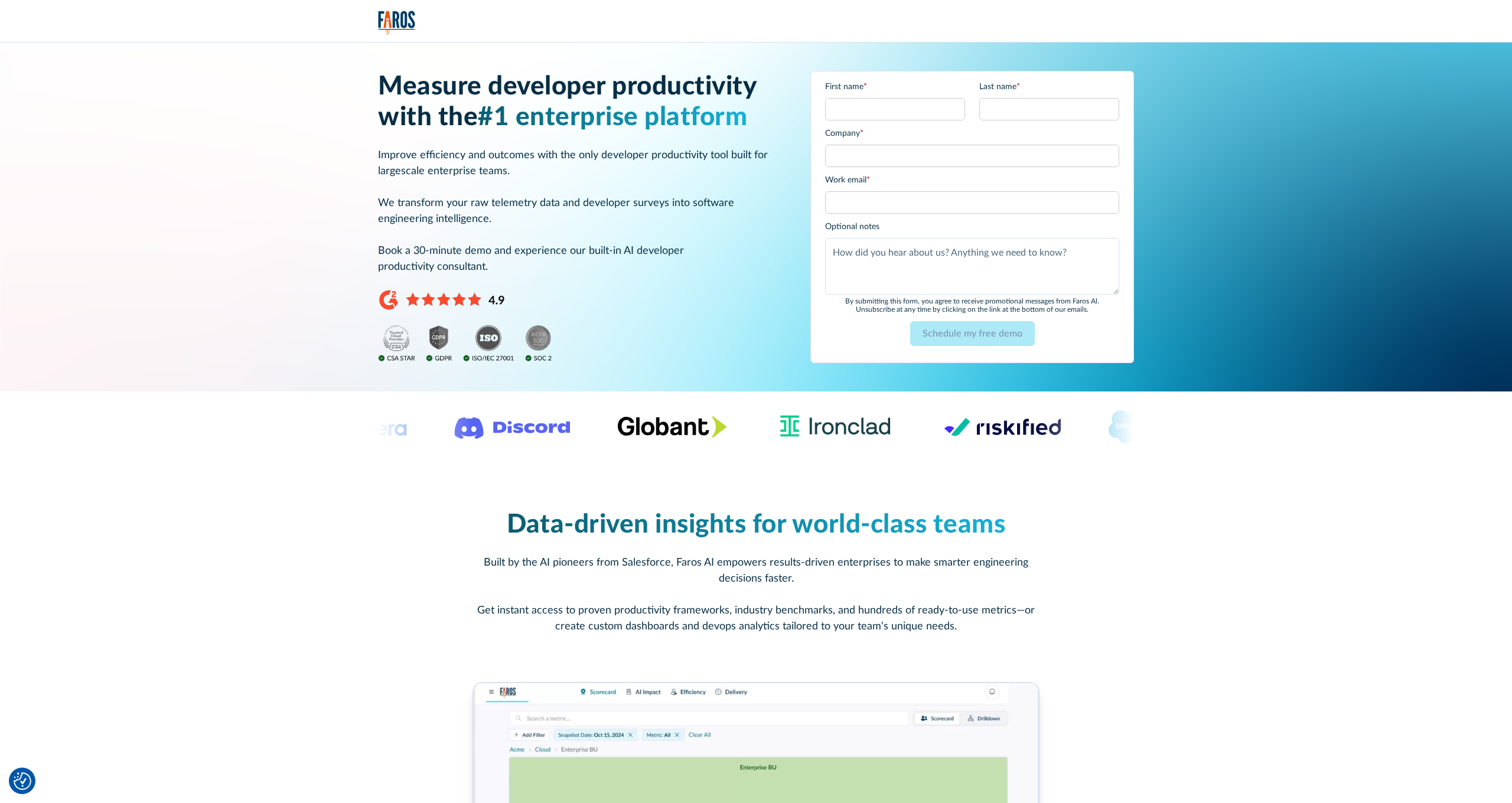
click at [515, 205] on p "Improve efficiency and outcomes with the only developer productivity tool built…" at bounding box center [580, 211] width 404 height 128
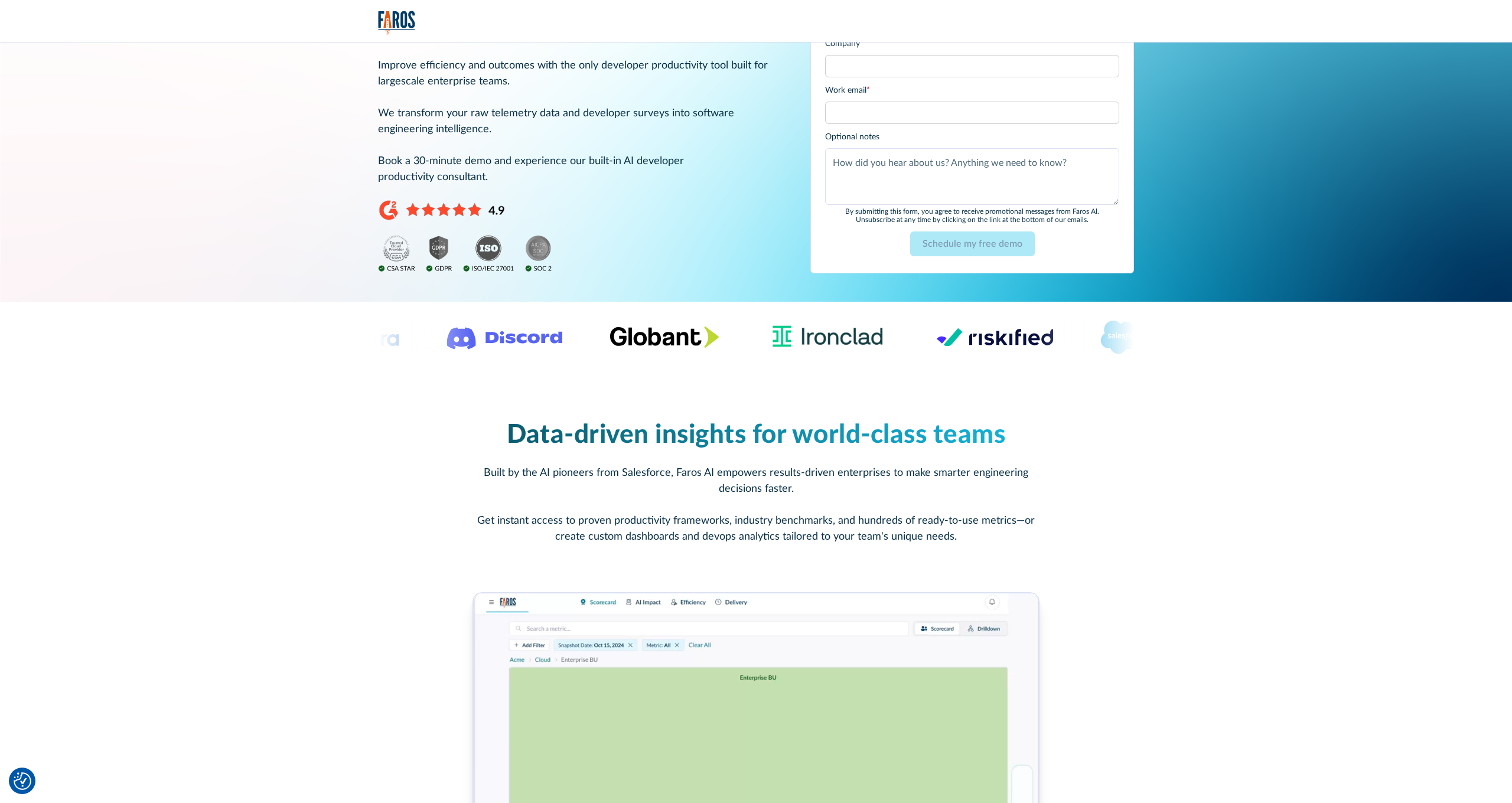
scroll to position [203, 0]
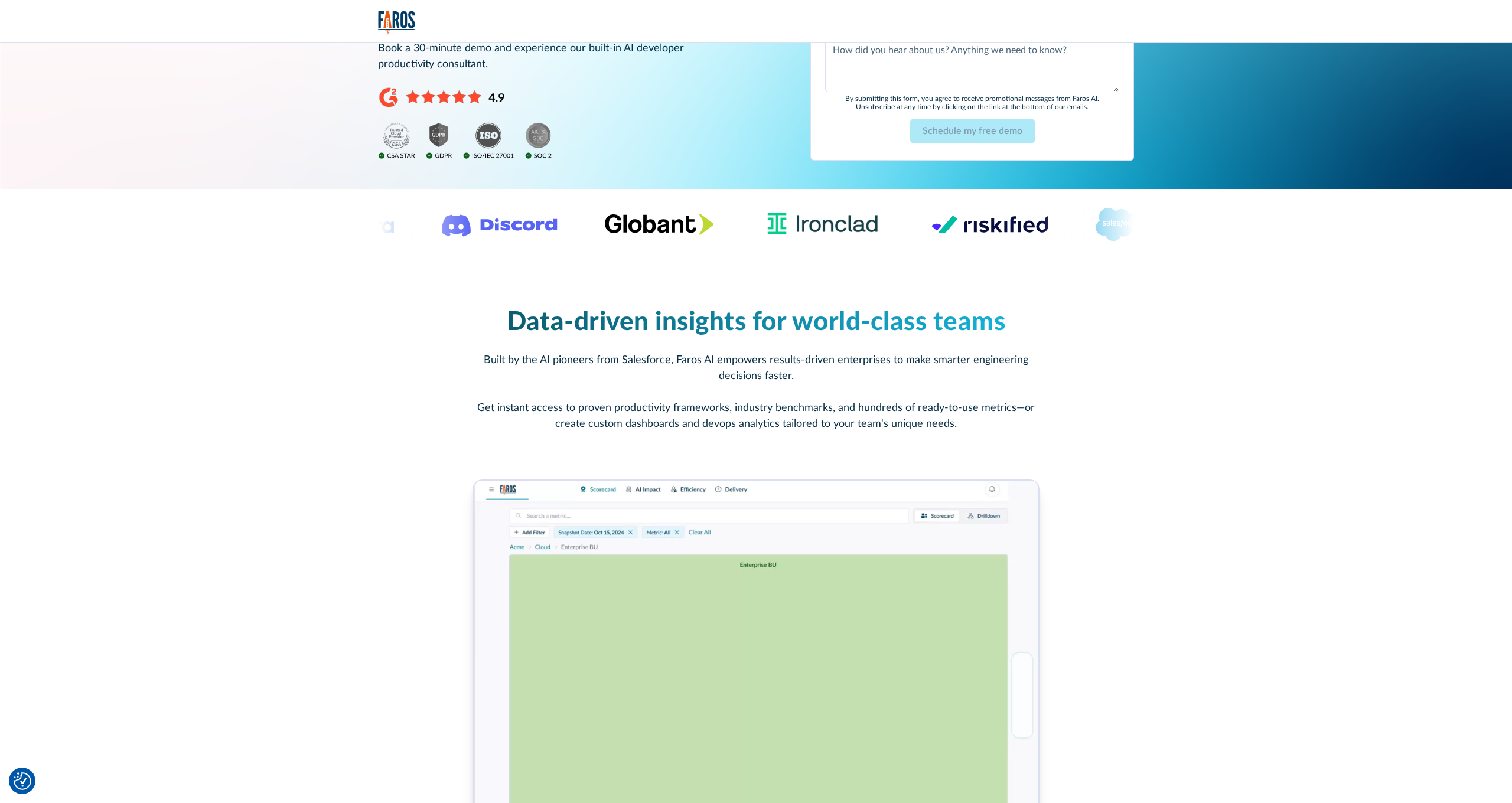
drag, startPoint x: 203, startPoint y: 502, endPoint x: 703, endPoint y: 494, distance: 500.1
click at [489, 494] on div "Data-driven insights for world-class teams Built by the AI pioneers from Salesf…" at bounding box center [756, 582] width 1512 height 645
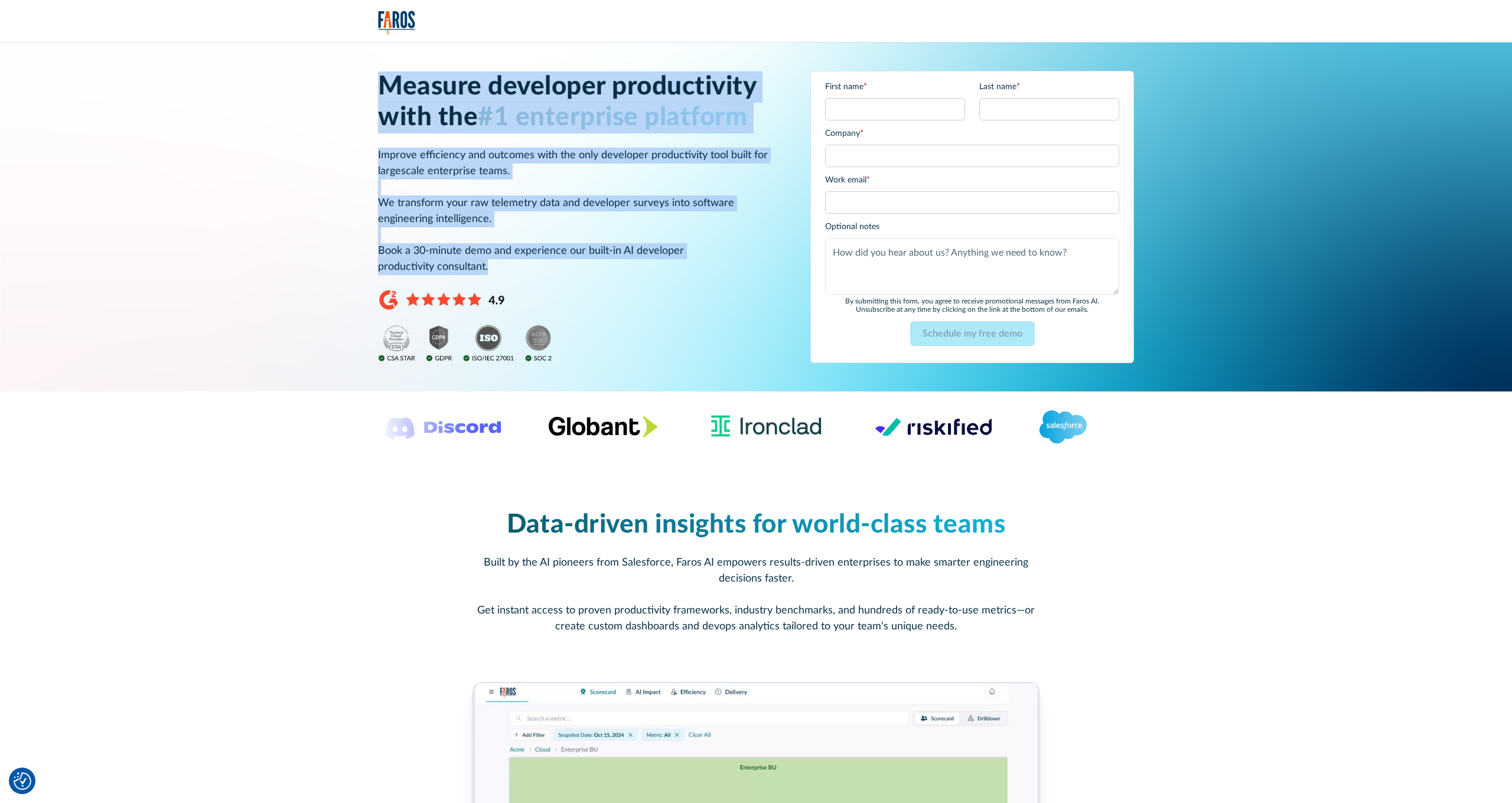
scroll to position [3, 0]
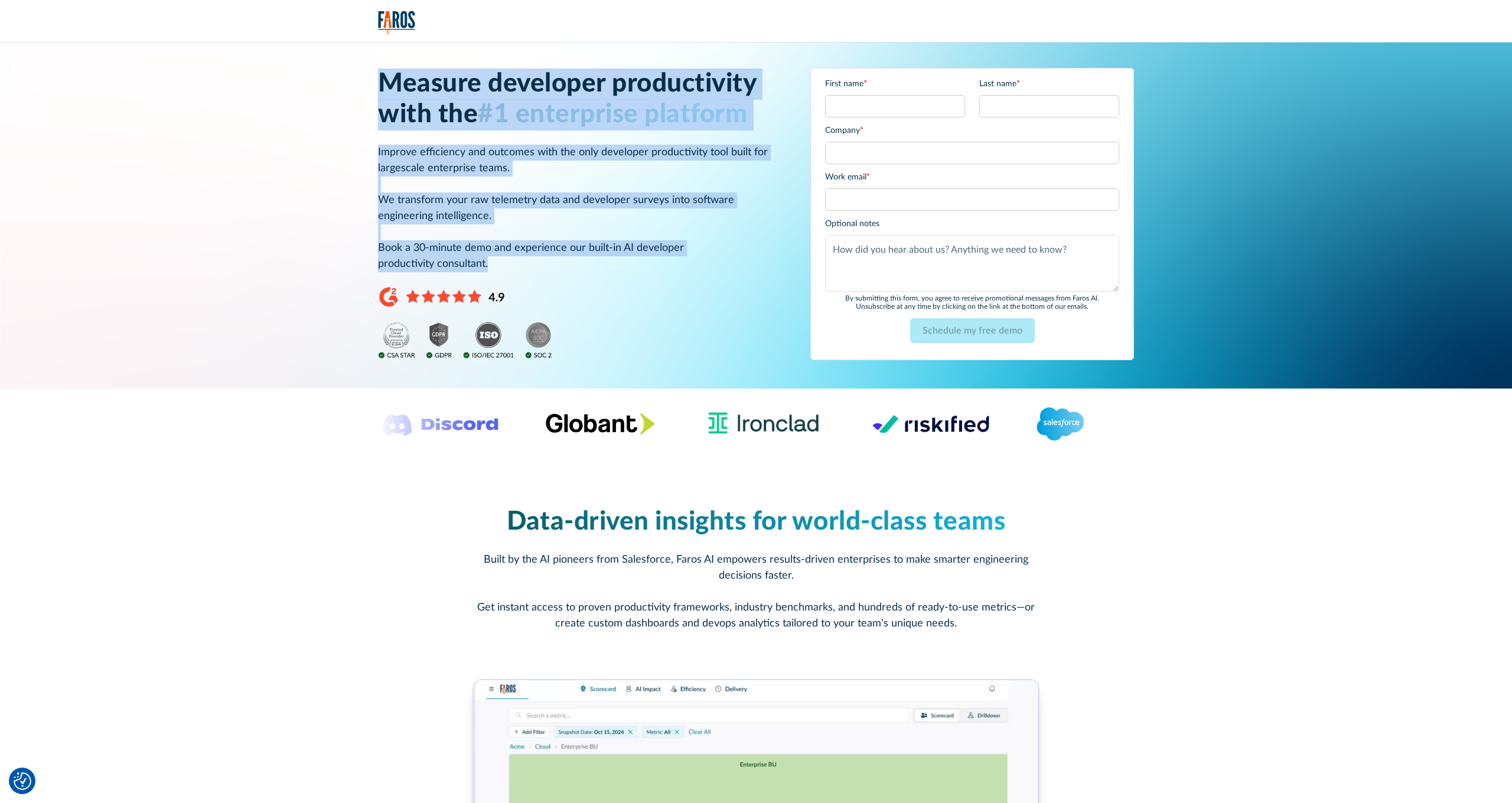
drag, startPoint x: 377, startPoint y: 85, endPoint x: 708, endPoint y: 286, distance: 387.2
click at [708, 286] on div "Measure developer productivity with the #1 enterprise platform Improve efficien…" at bounding box center [756, 214] width 1421 height 349
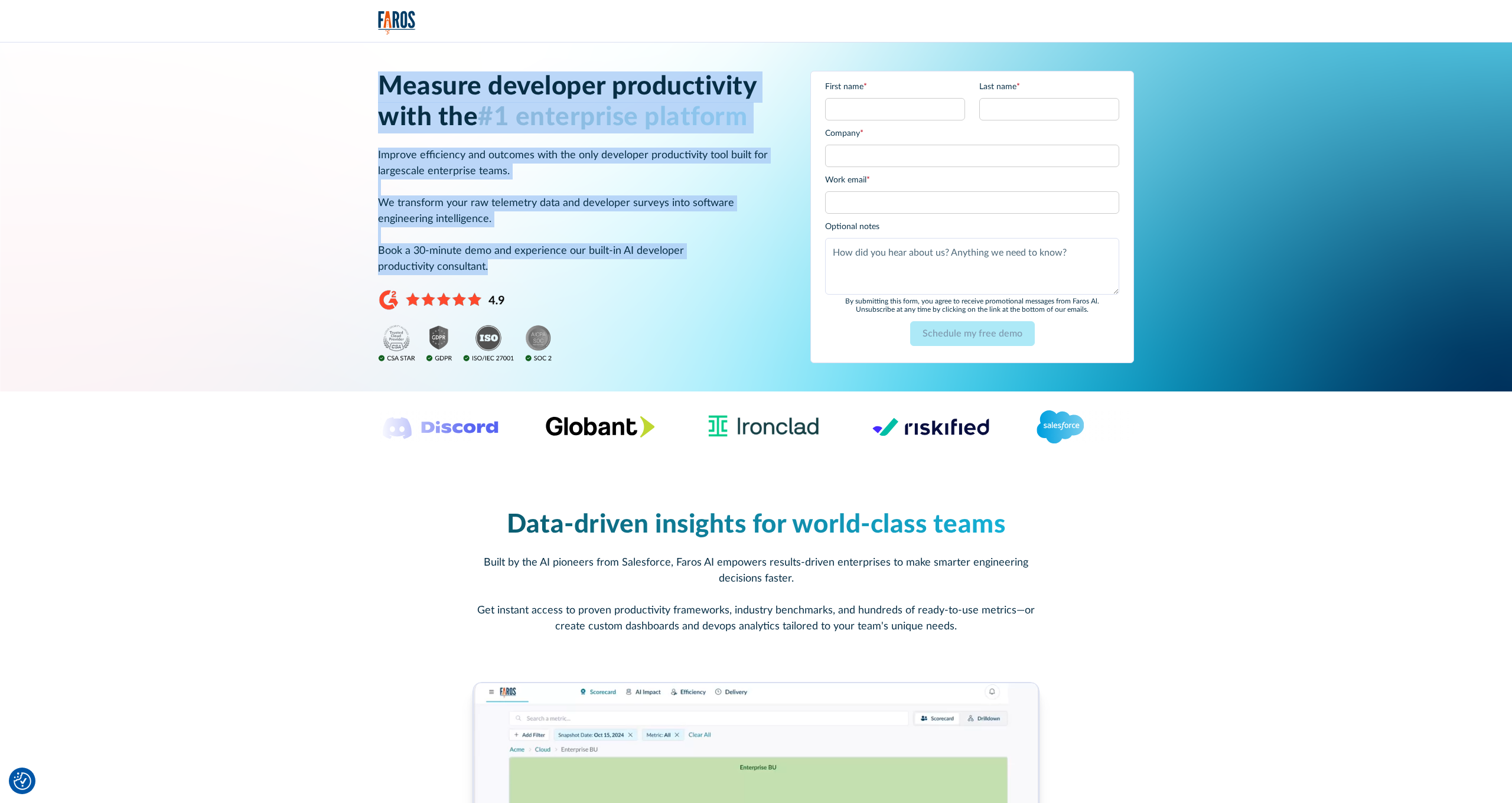
scroll to position [0, 1]
click at [679, 277] on div "Measure developer productivity with the #1 enterprise platform Improve efficien…" at bounding box center [580, 217] width 404 height 291
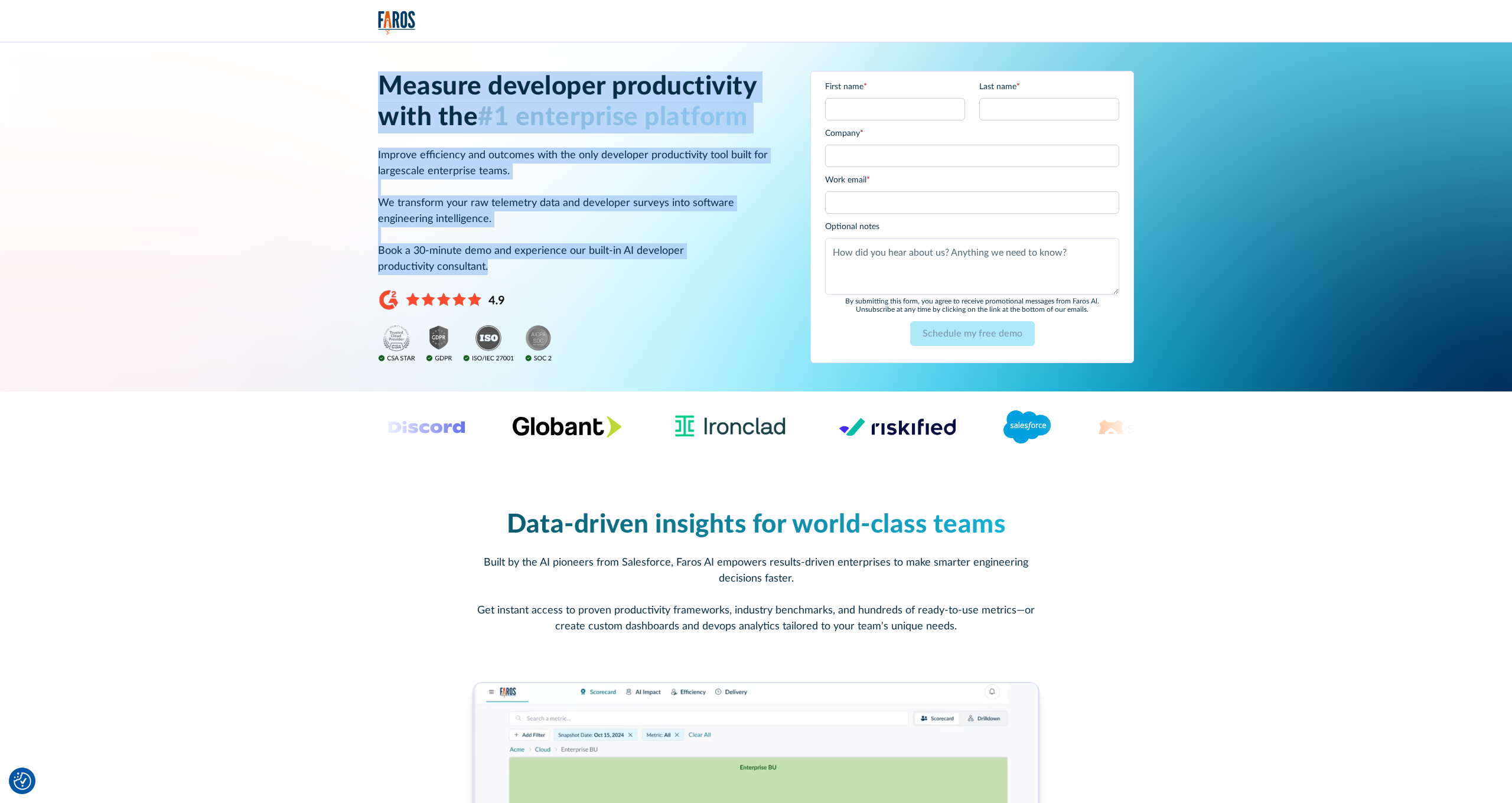
drag, startPoint x: 516, startPoint y: 269, endPoint x: 326, endPoint y: 91, distance: 260.4
click at [326, 91] on div "Measure developer productivity with the #1 enterprise platform Improve efficien…" at bounding box center [756, 217] width 1421 height 349
click at [385, 123] on h1 "Measure developer productivity with the #1 enterprise platform" at bounding box center [580, 102] width 404 height 62
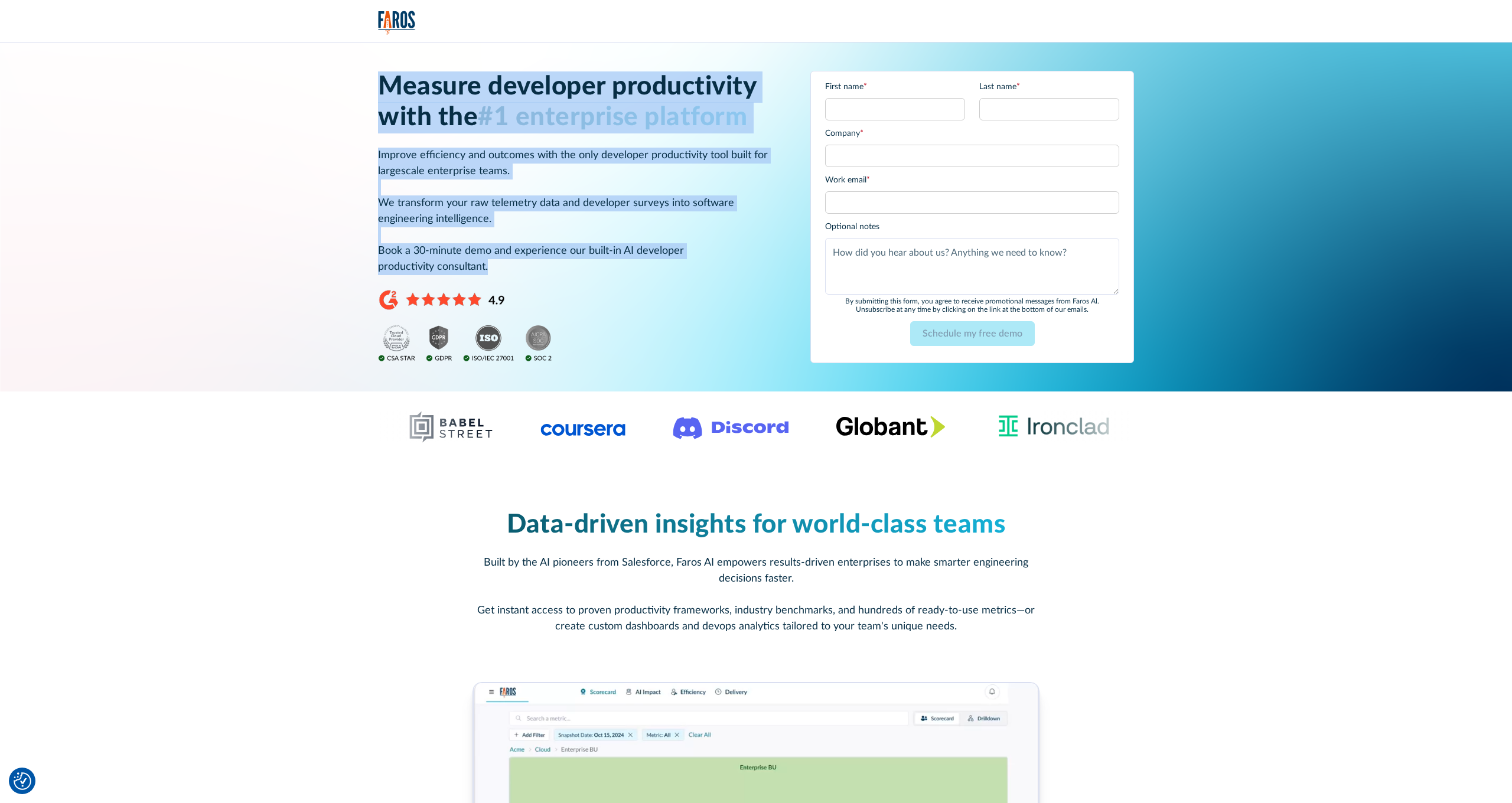
drag, startPoint x: 378, startPoint y: 98, endPoint x: 475, endPoint y: 272, distance: 199.2
click at [475, 272] on div "Measure developer productivity with the #1 enterprise platform Improve efficien…" at bounding box center [580, 217] width 404 height 291
click at [498, 279] on div "Measure developer productivity with the #1 enterprise platform Improve efficien…" at bounding box center [580, 217] width 404 height 291
drag, startPoint x: 437, startPoint y: 271, endPoint x: 327, endPoint y: 88, distance: 213.5
click at [327, 88] on div "Measure developer productivity with the #1 enterprise platform Improve efficien…" at bounding box center [756, 217] width 1421 height 349
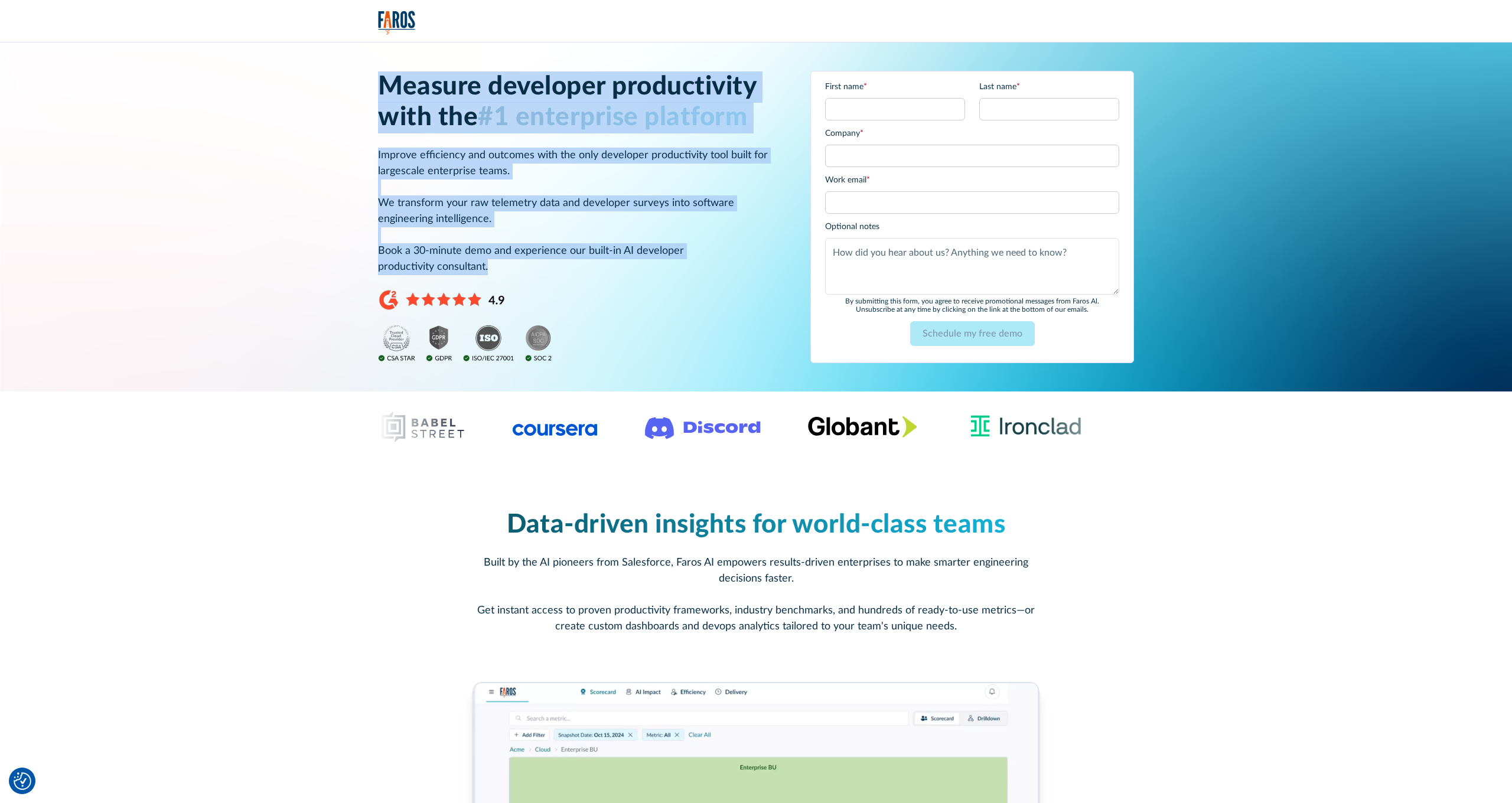
click at [442, 133] on div "Measure developer productivity with the #1 enterprise platform Improve efficien…" at bounding box center [580, 217] width 404 height 291
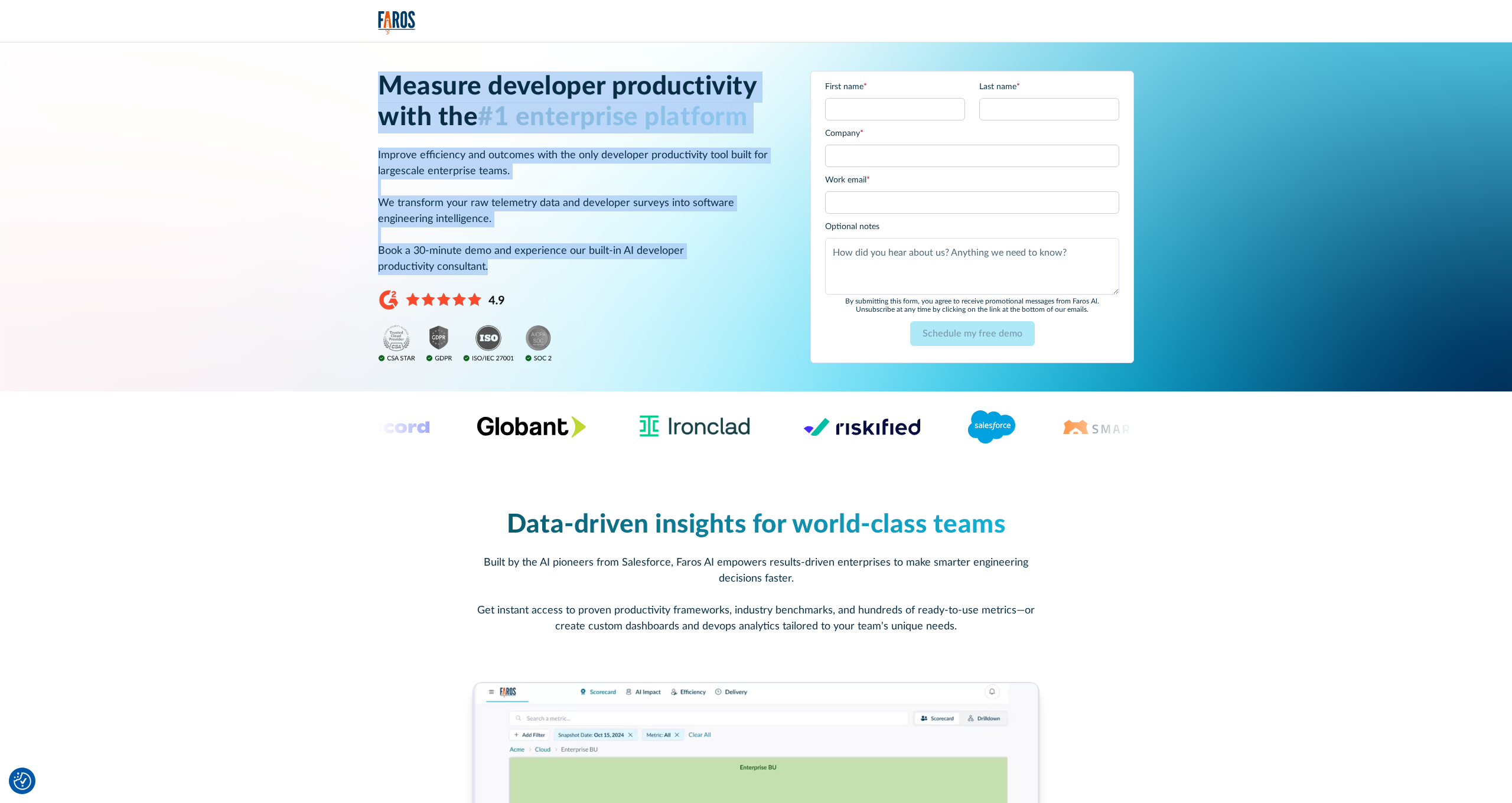
drag, startPoint x: 381, startPoint y: 83, endPoint x: 626, endPoint y: 257, distance: 300.5
click at [610, 257] on div "Measure developer productivity with the #1 enterprise platform Improve efficien…" at bounding box center [580, 217] width 404 height 291
click at [512, 202] on p "Improve efficiency and outcomes with the only developer productivity tool built…" at bounding box center [580, 211] width 404 height 128
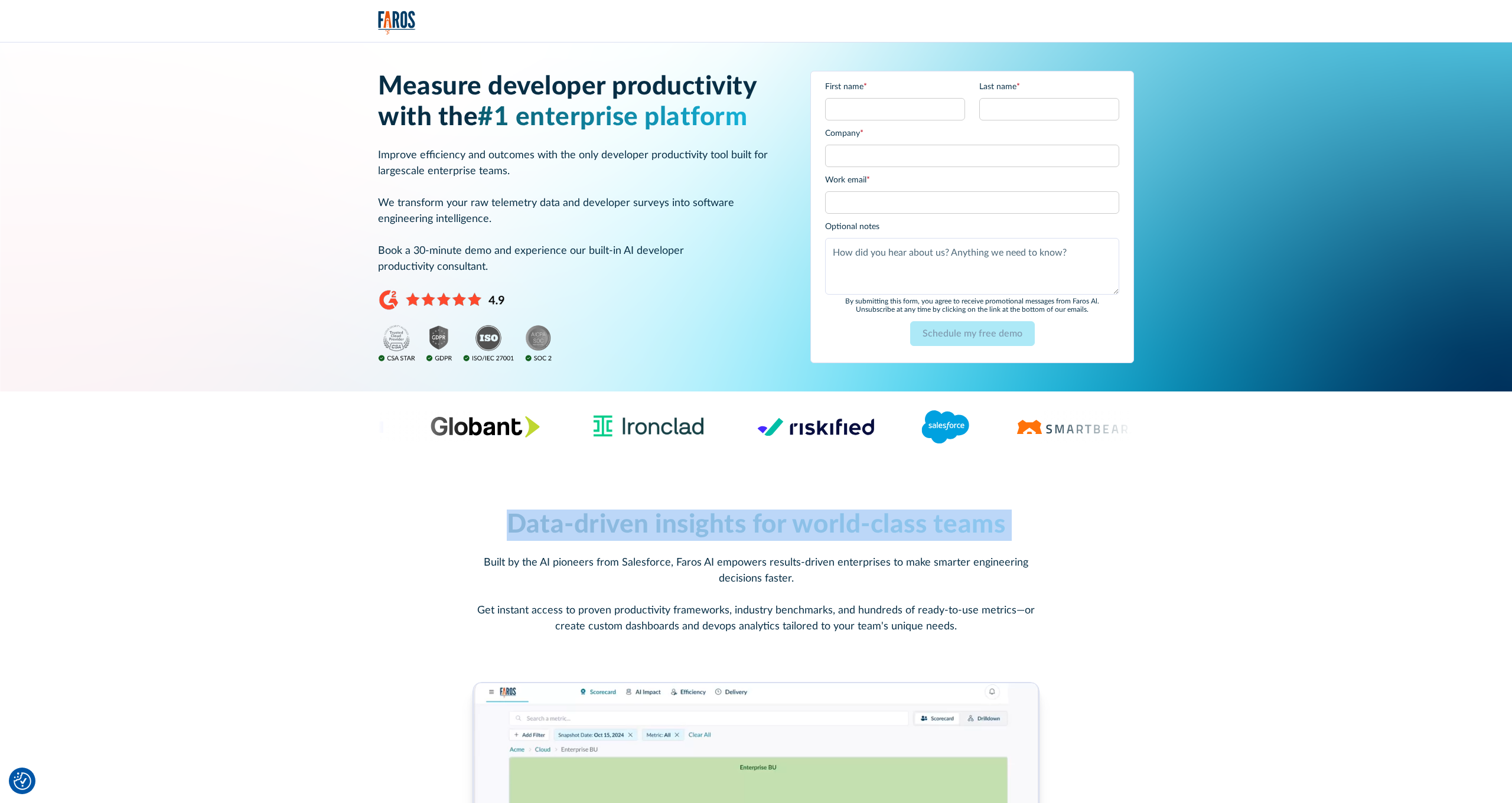
drag, startPoint x: 502, startPoint y: 527, endPoint x: 1080, endPoint y: 544, distance: 578.2
click at [1080, 544] on div "Data-driven insights for world-class teams Built by the AI pioneers from Salesf…" at bounding box center [756, 572] width 756 height 125
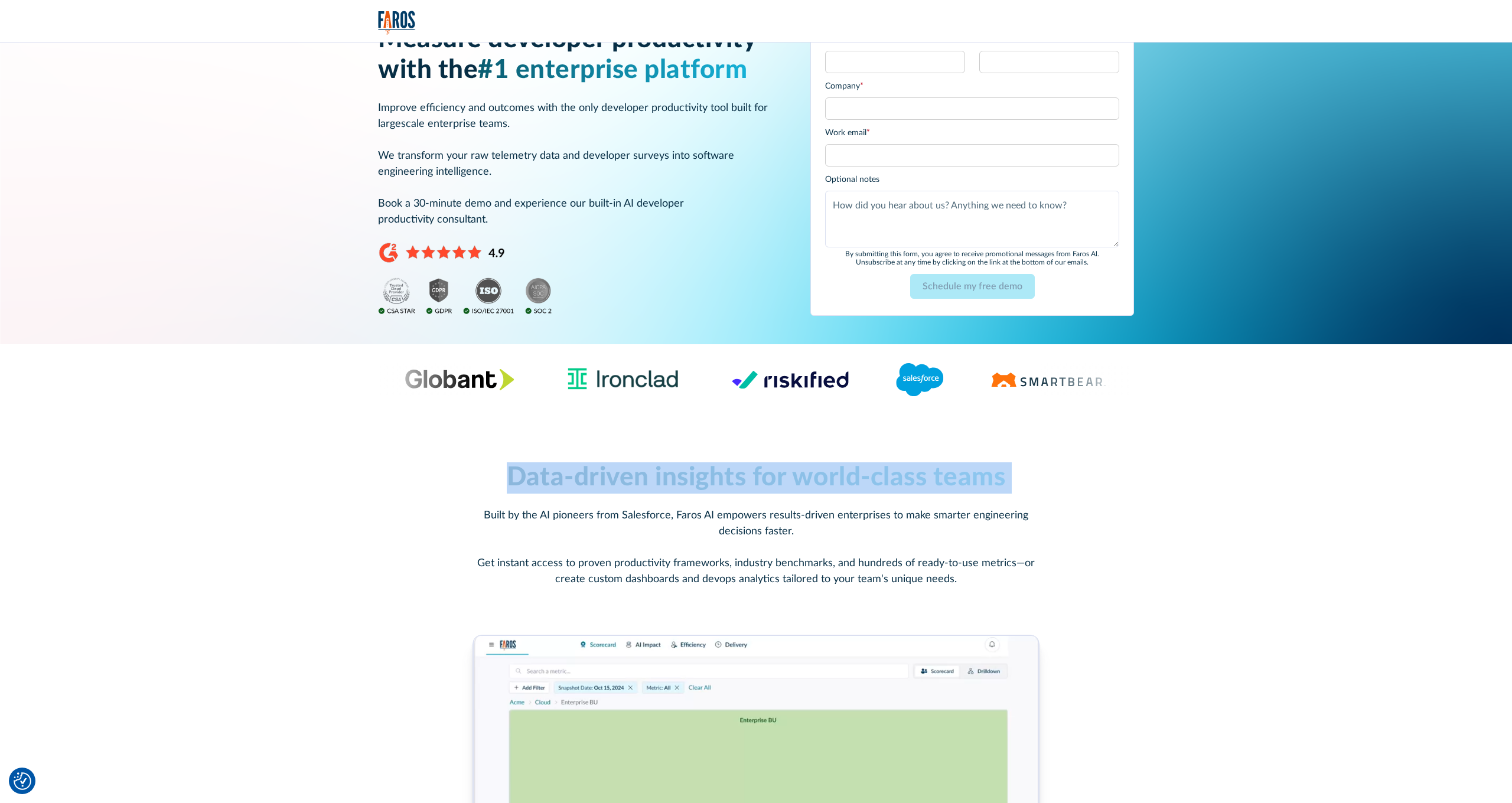
click at [765, 473] on span "Data-driven insights for world-class teams" at bounding box center [756, 477] width 498 height 26
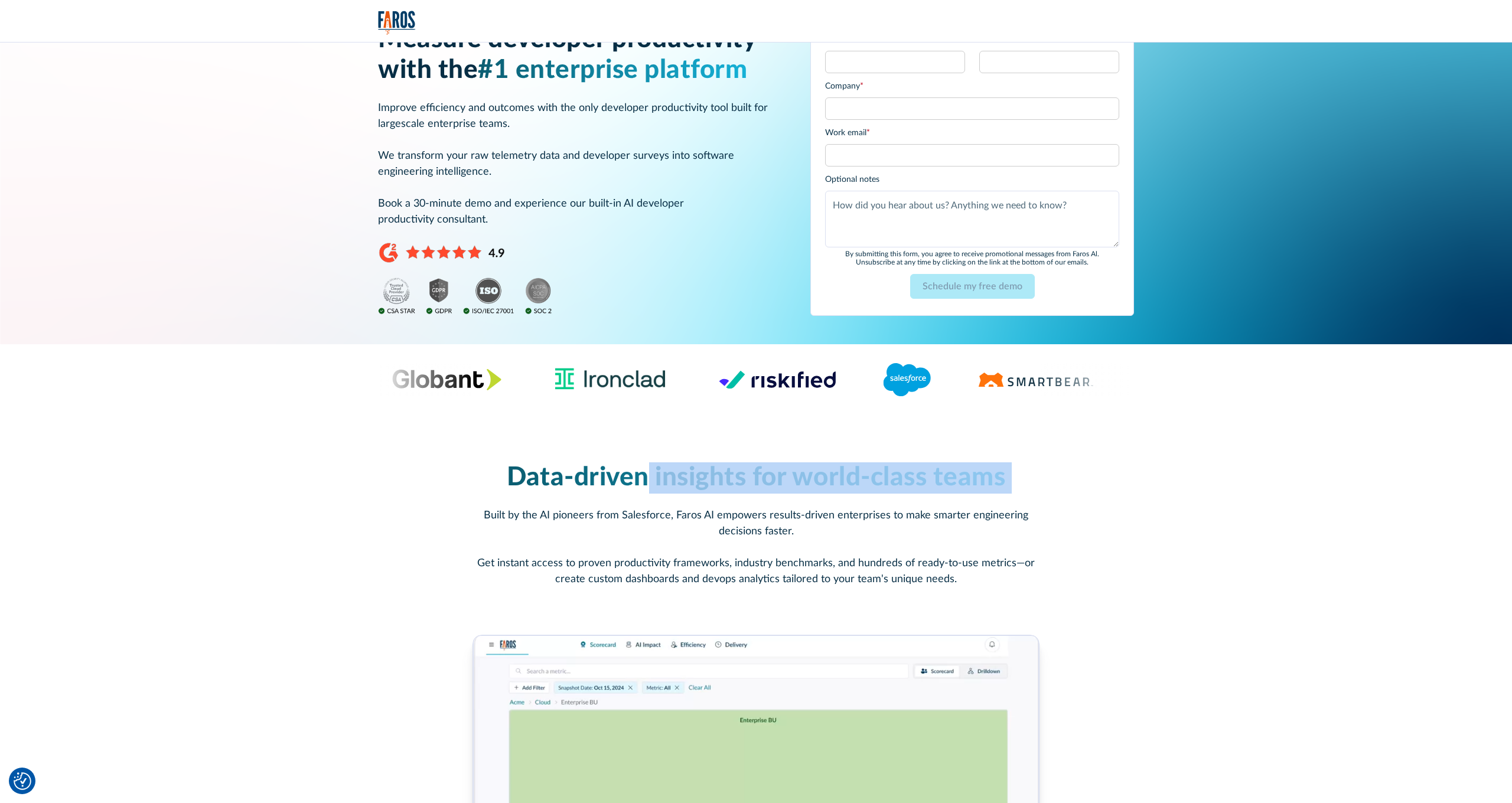
drag, startPoint x: 649, startPoint y: 478, endPoint x: 963, endPoint y: 495, distance: 314.5
click at [963, 495] on div "Data-driven insights for world-class teams Built by the AI pioneers from Salesf…" at bounding box center [755, 525] width 643 height 125
click at [930, 475] on span "Data-driven insights for world-class teams" at bounding box center [756, 477] width 498 height 26
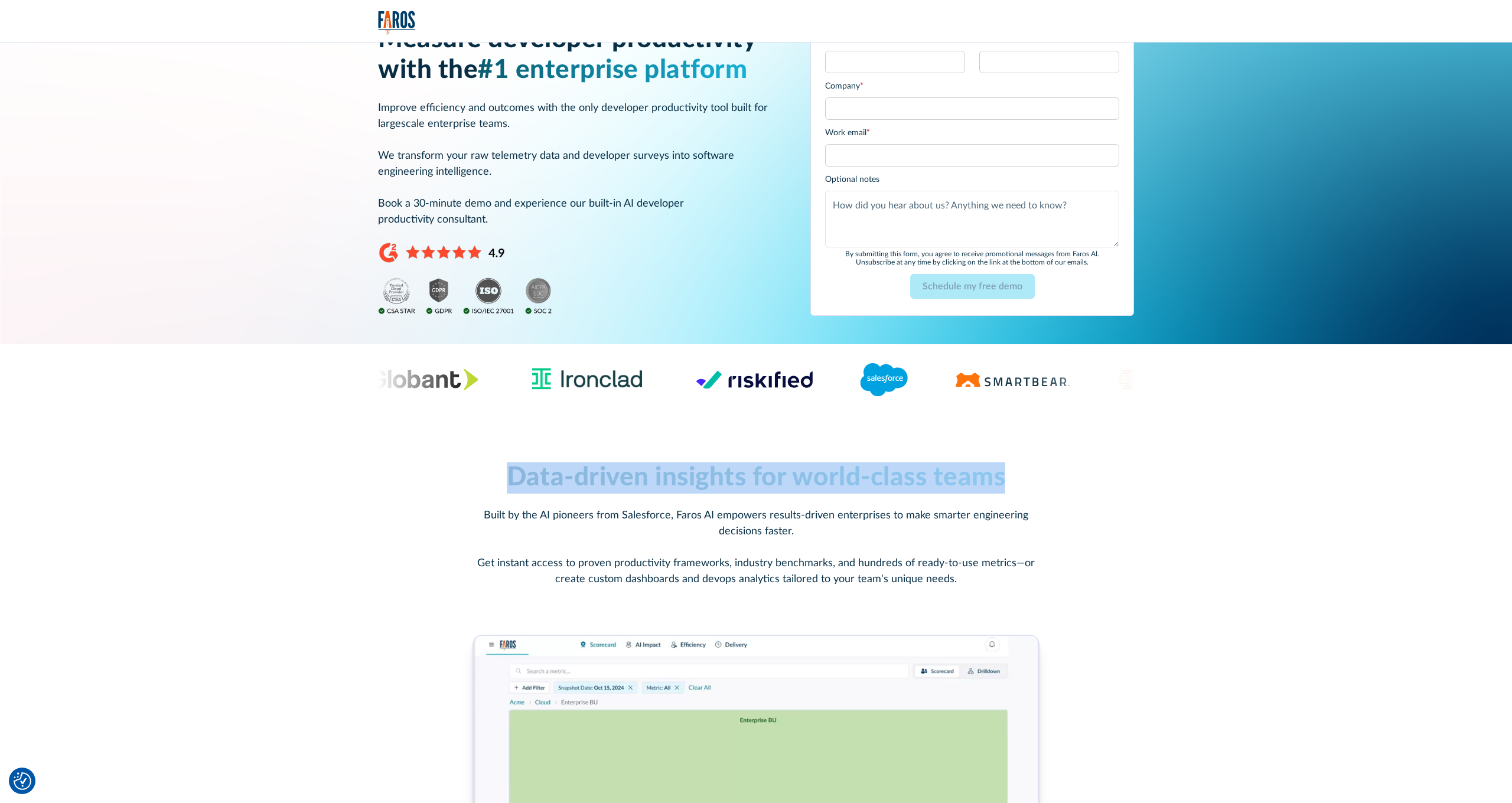
drag, startPoint x: 1008, startPoint y: 480, endPoint x: 586, endPoint y: 456, distance: 422.7
click at [586, 456] on div "Data-driven insights for world-class teams Built by the AI pioneers from Salesf…" at bounding box center [756, 737] width 756 height 645
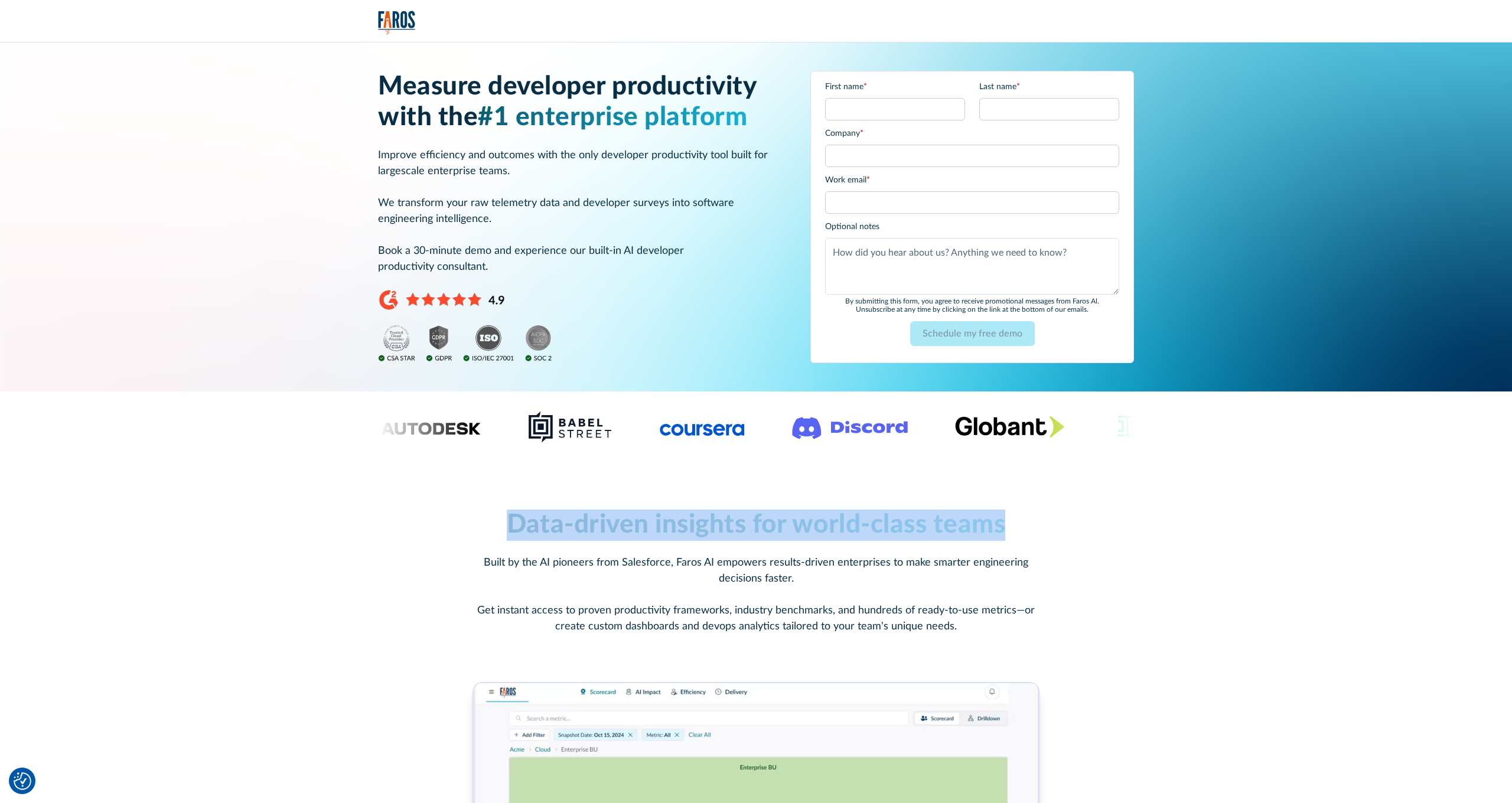
scroll to position [0, 0]
